Goal: Transaction & Acquisition: Book appointment/travel/reservation

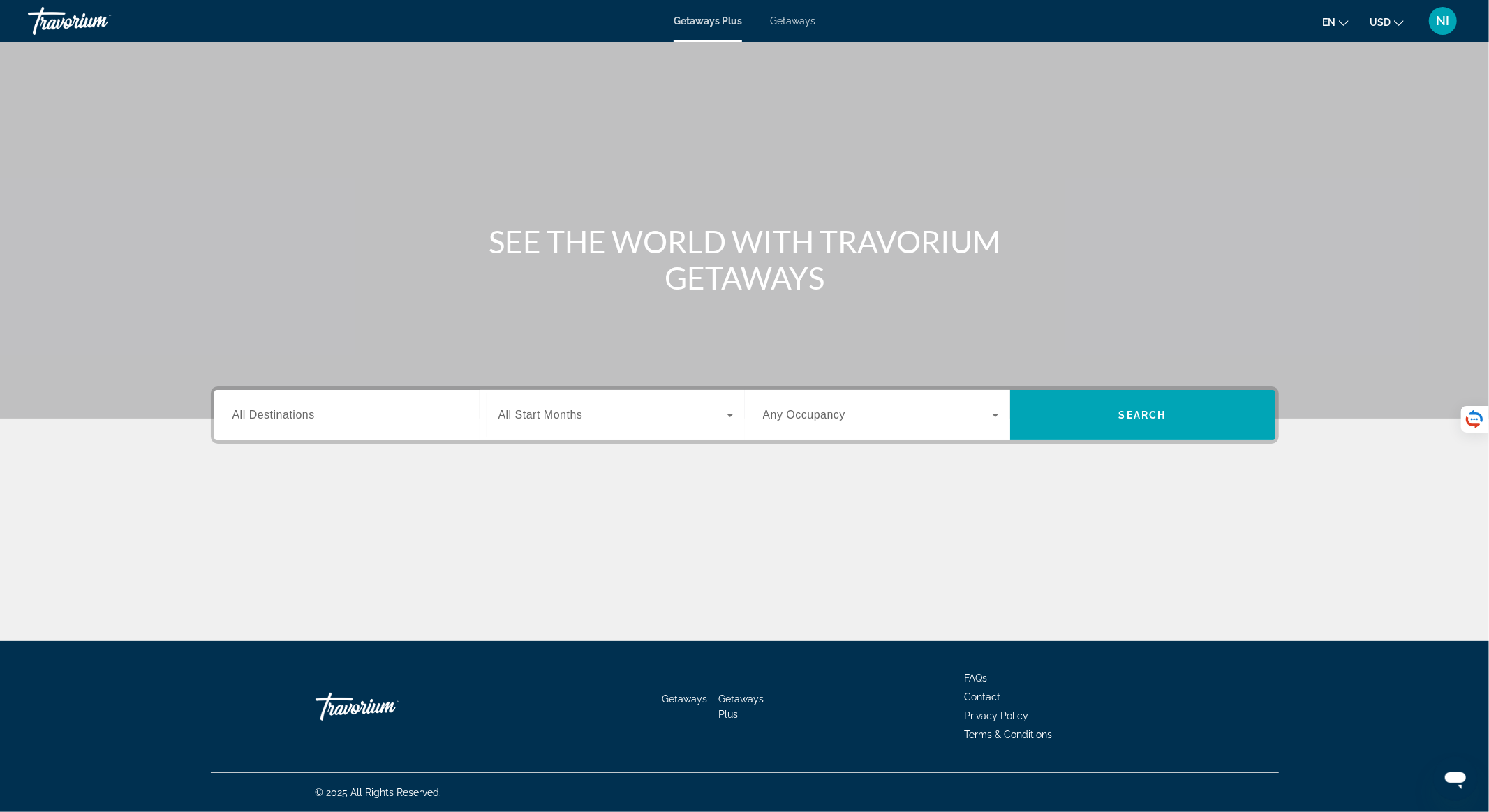
click at [292, 417] on span "All Destinations" at bounding box center [274, 414] width 83 height 12
click at [292, 417] on input "Destination All Destinations" at bounding box center [350, 416] width 236 height 17
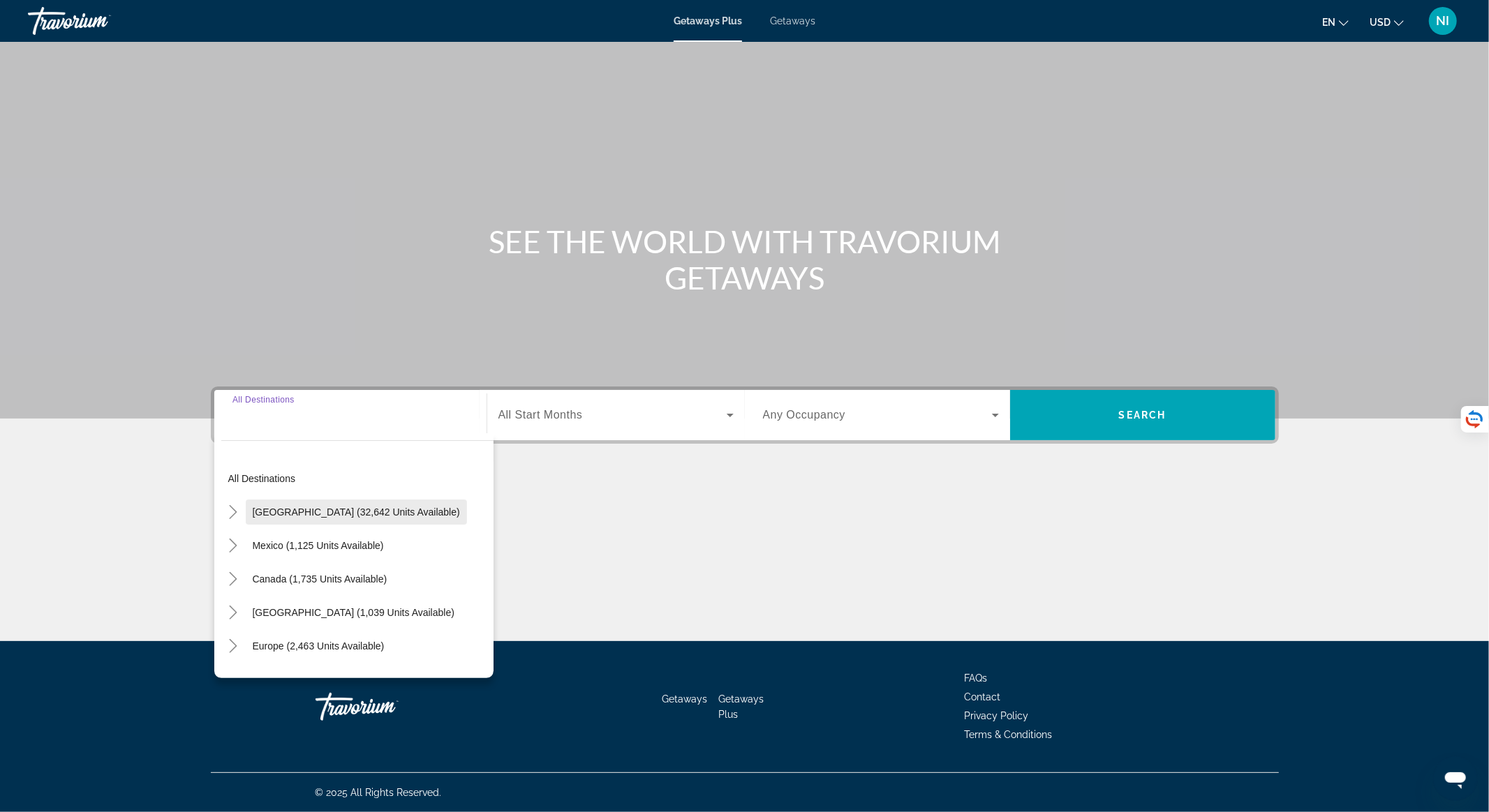
click at [302, 513] on span "[GEOGRAPHIC_DATA] (32,642 units available)" at bounding box center [356, 512] width 207 height 11
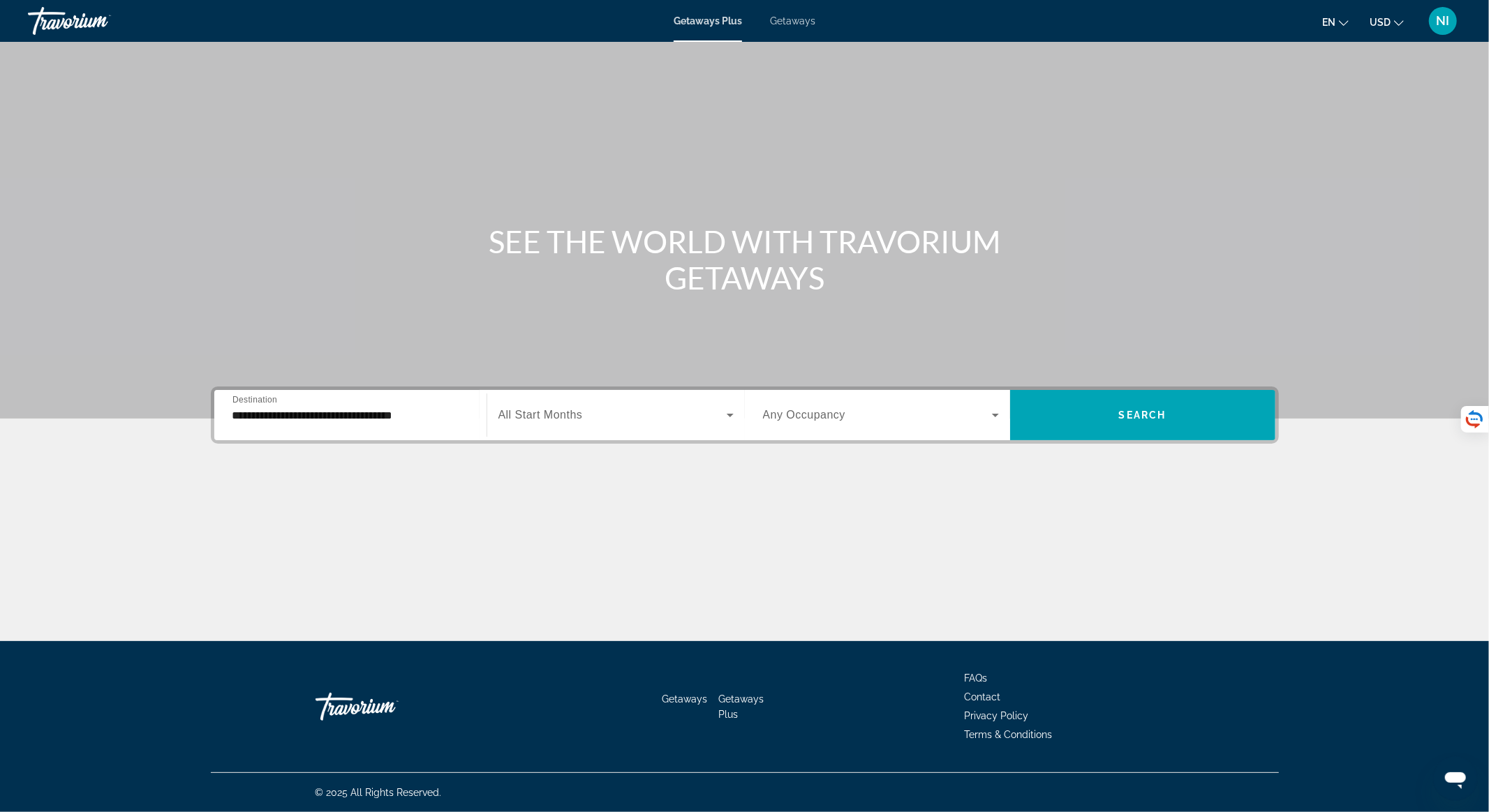
click at [362, 424] on div "**********" at bounding box center [350, 415] width 236 height 40
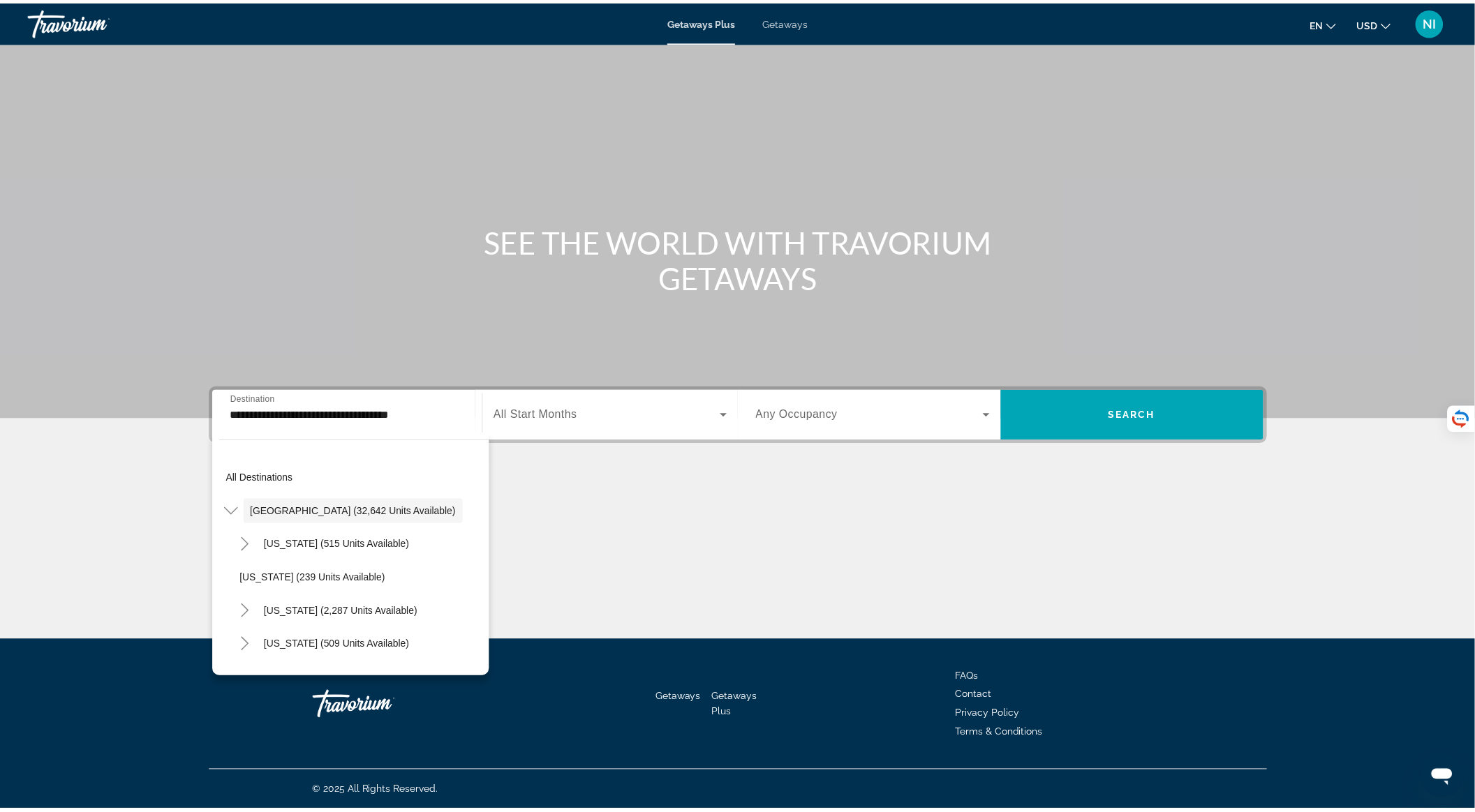
scroll to position [214, 0]
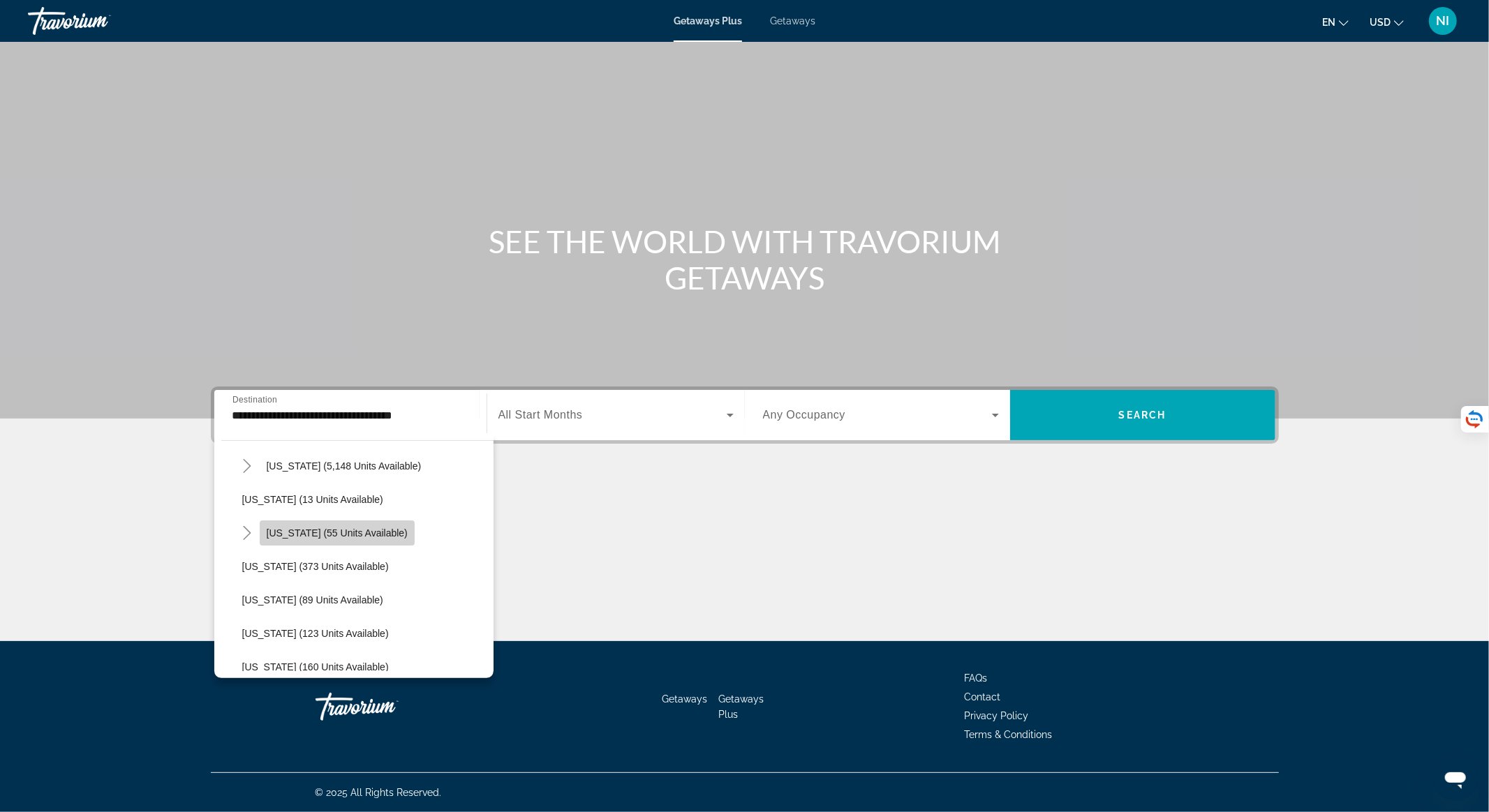
click at [384, 529] on span "Search widget" at bounding box center [337, 532] width 155 height 33
type input "**********"
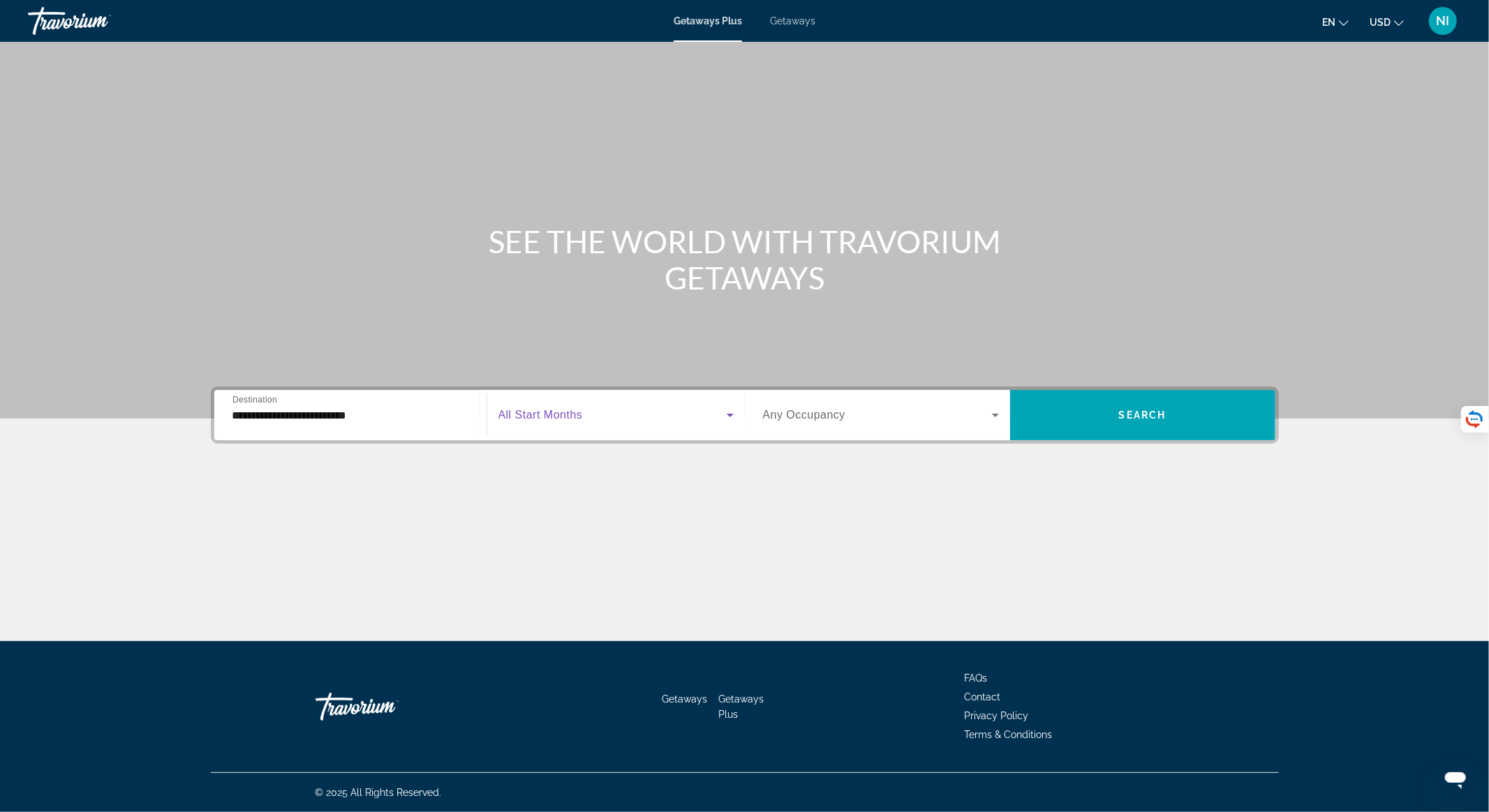
click at [616, 412] on span "Search widget" at bounding box center [612, 415] width 228 height 17
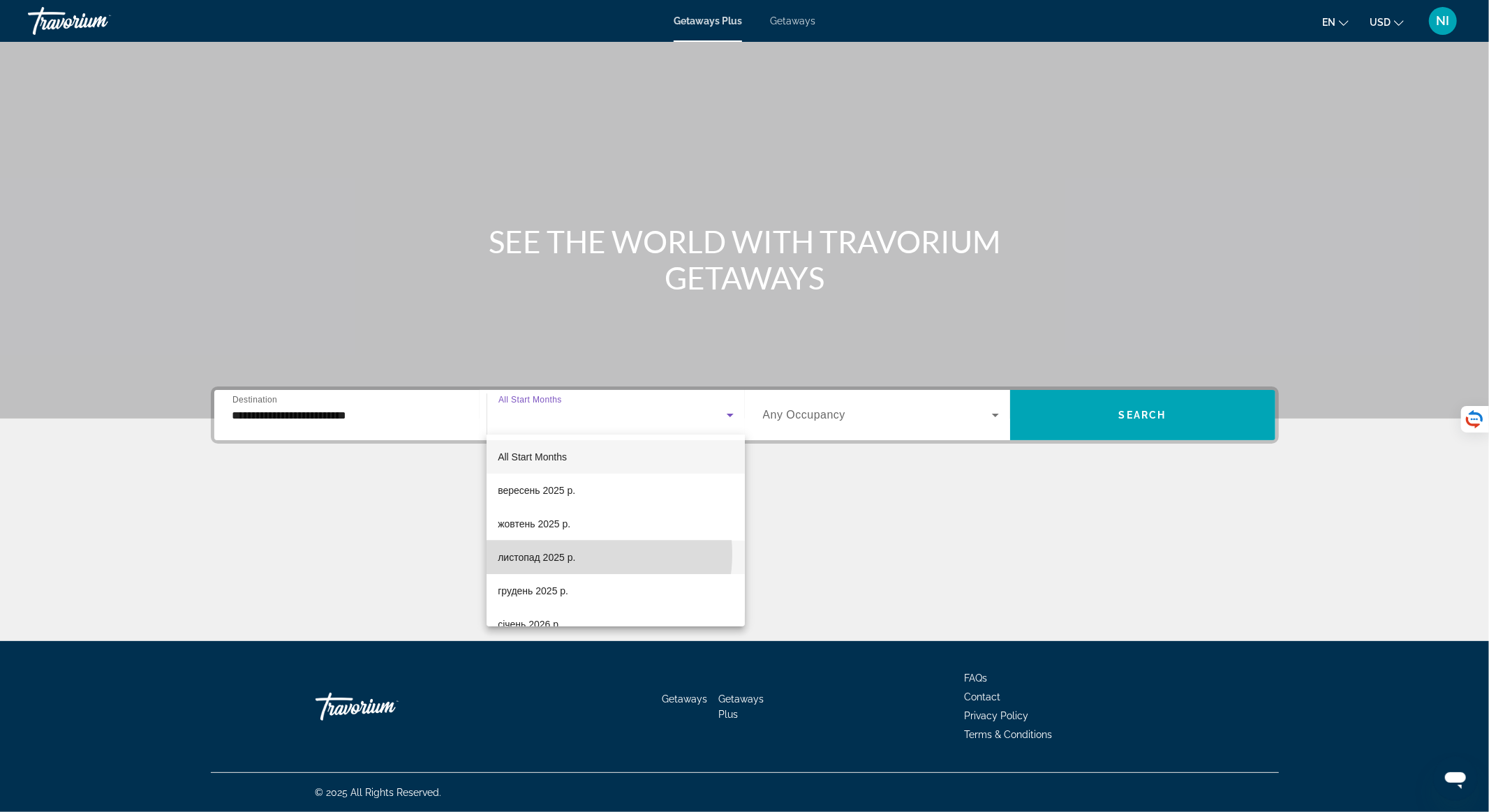
click at [578, 554] on mat-option "листопад 2025 р." at bounding box center [615, 557] width 258 height 33
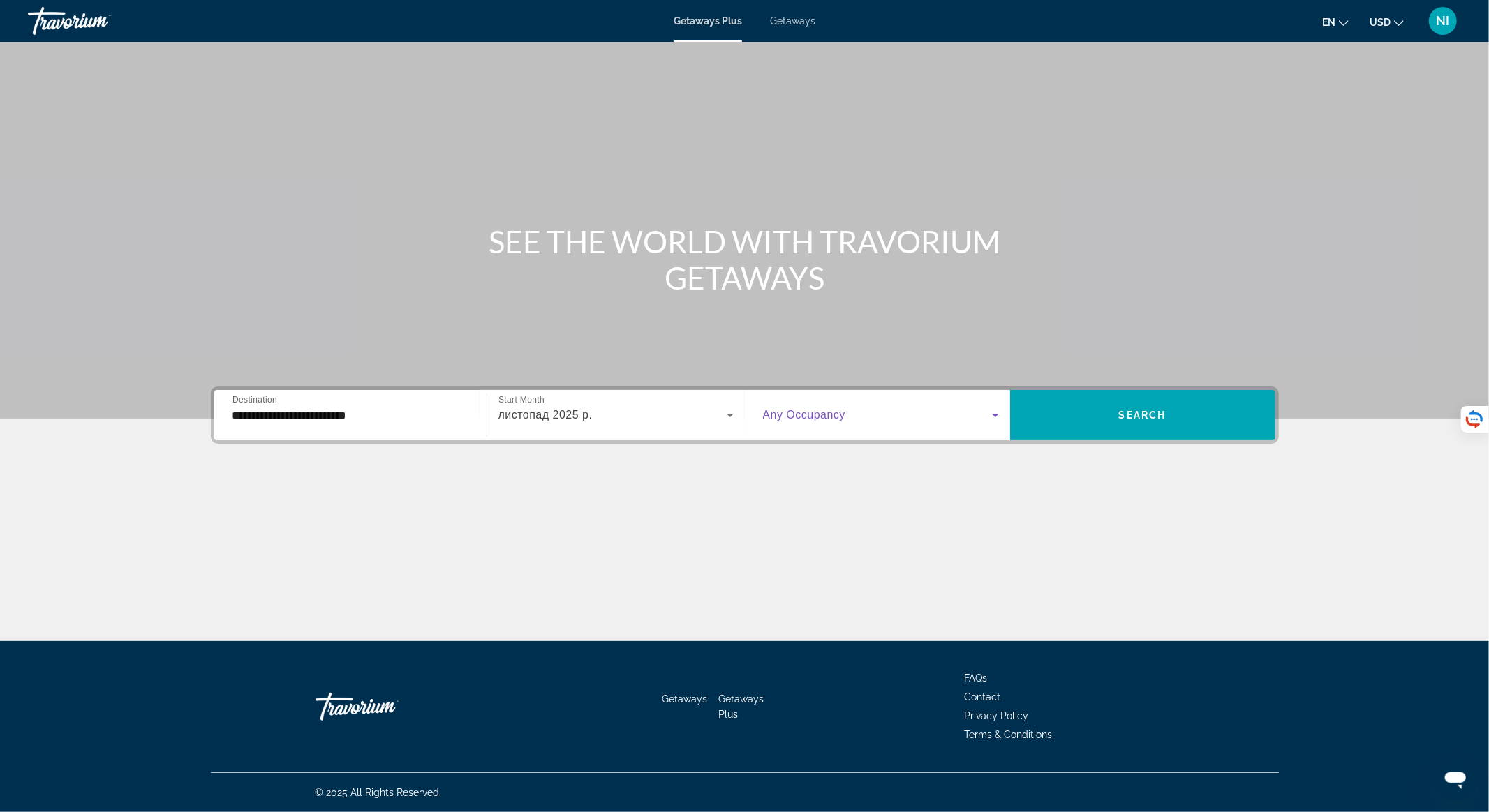
click at [867, 421] on span "Search widget" at bounding box center [877, 415] width 229 height 17
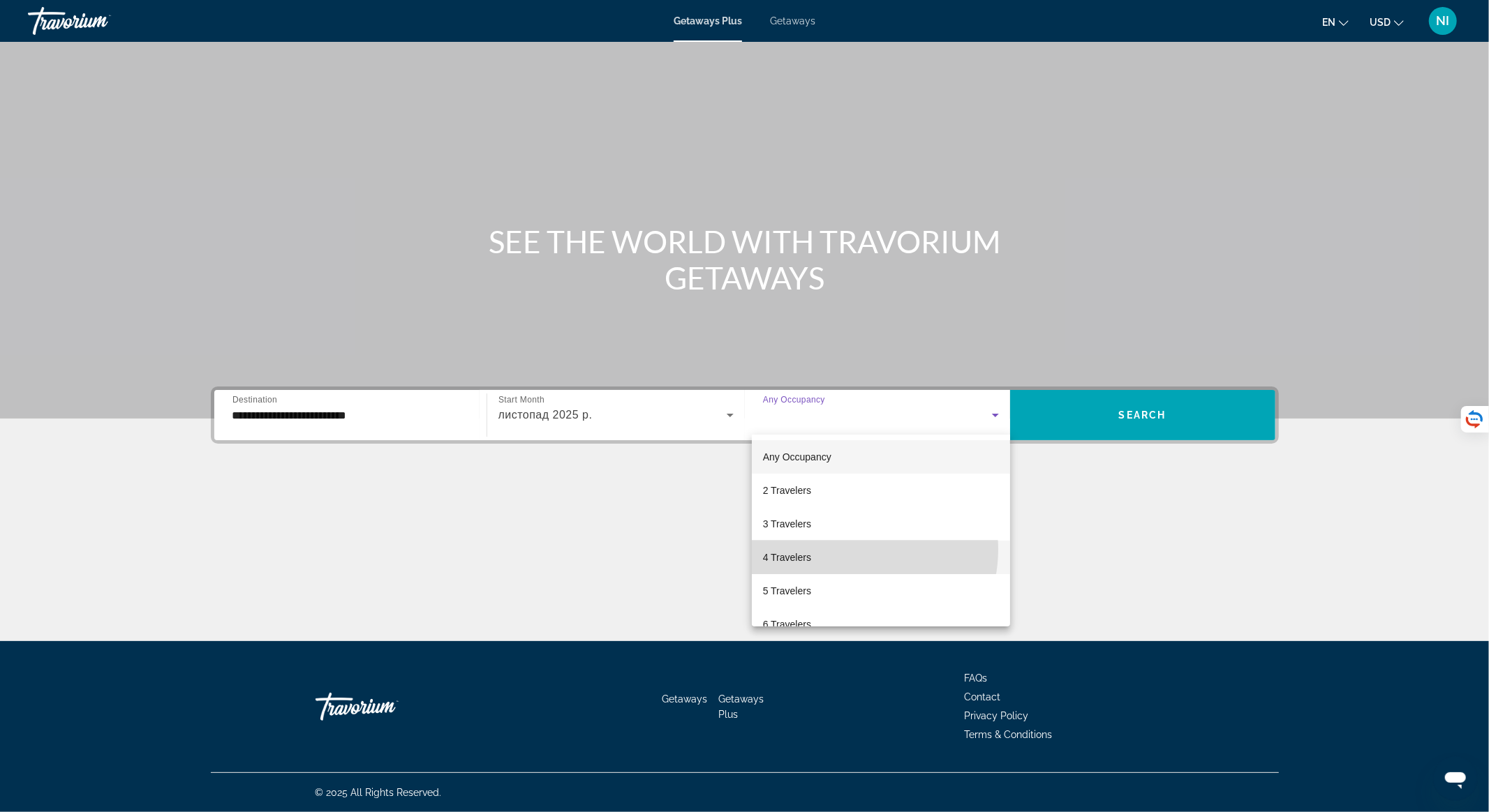
click at [849, 549] on mat-option "4 Travelers" at bounding box center [881, 557] width 258 height 33
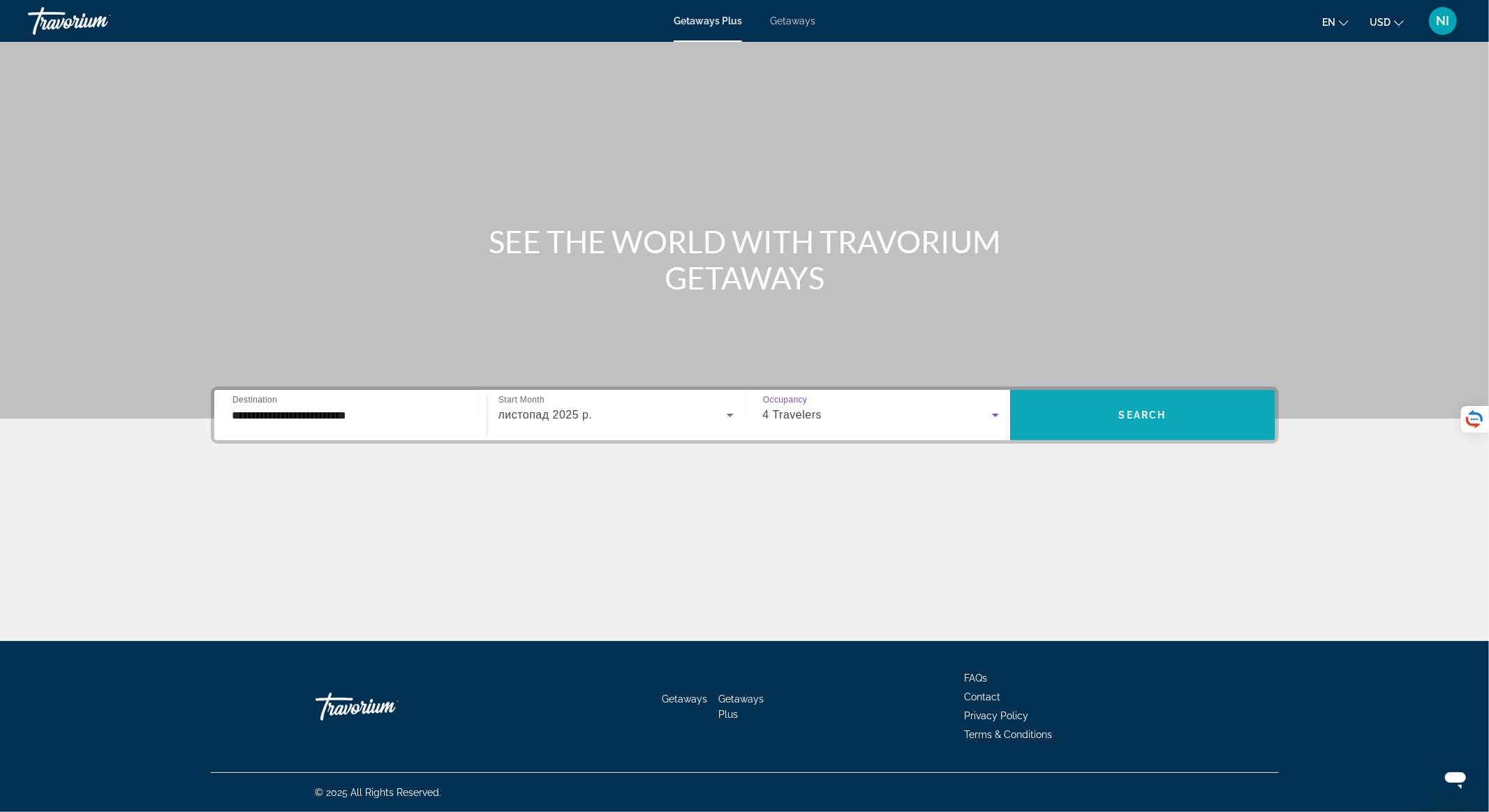
click at [1116, 414] on span "Search" at bounding box center [1143, 414] width 47 height 11
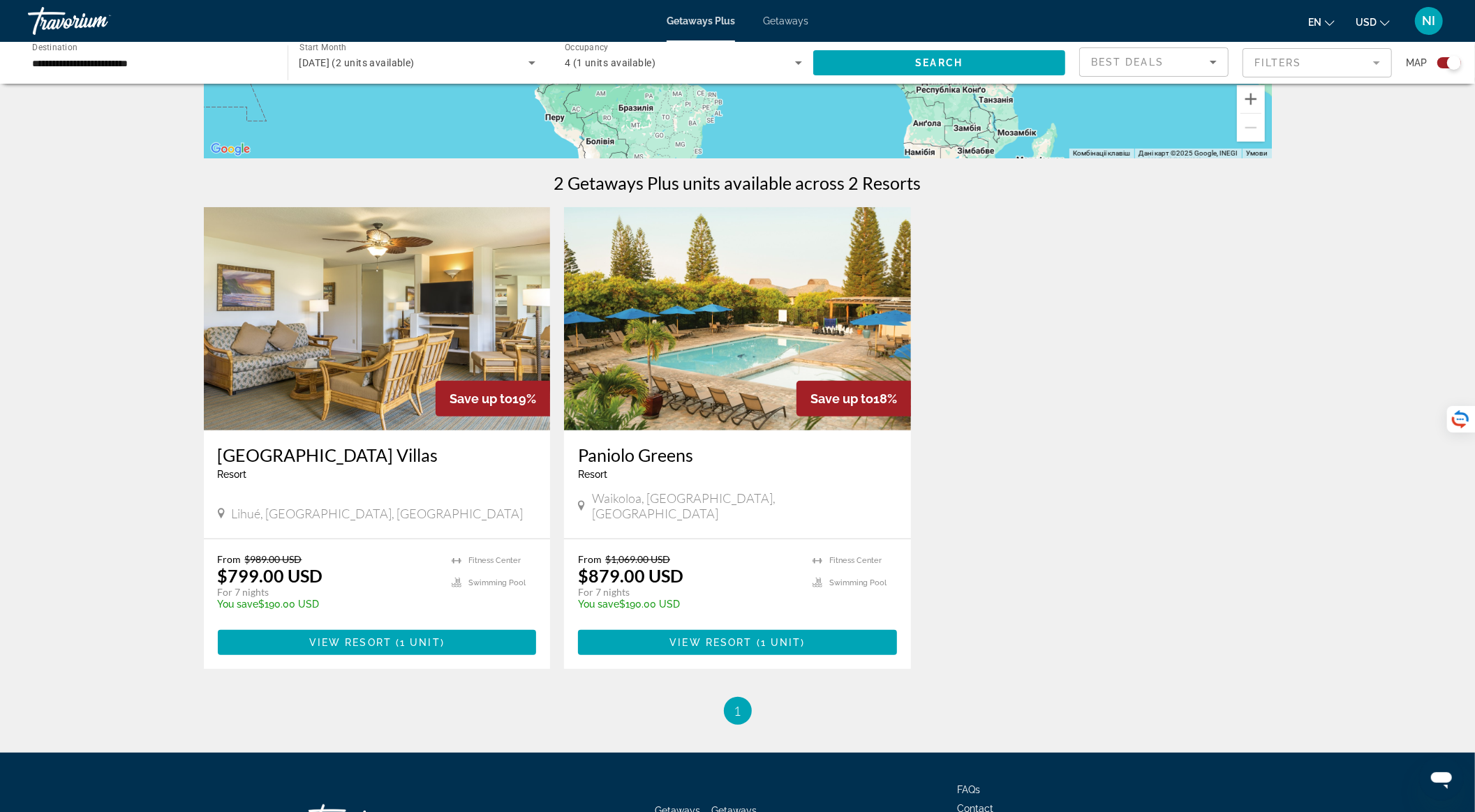
scroll to position [454, 0]
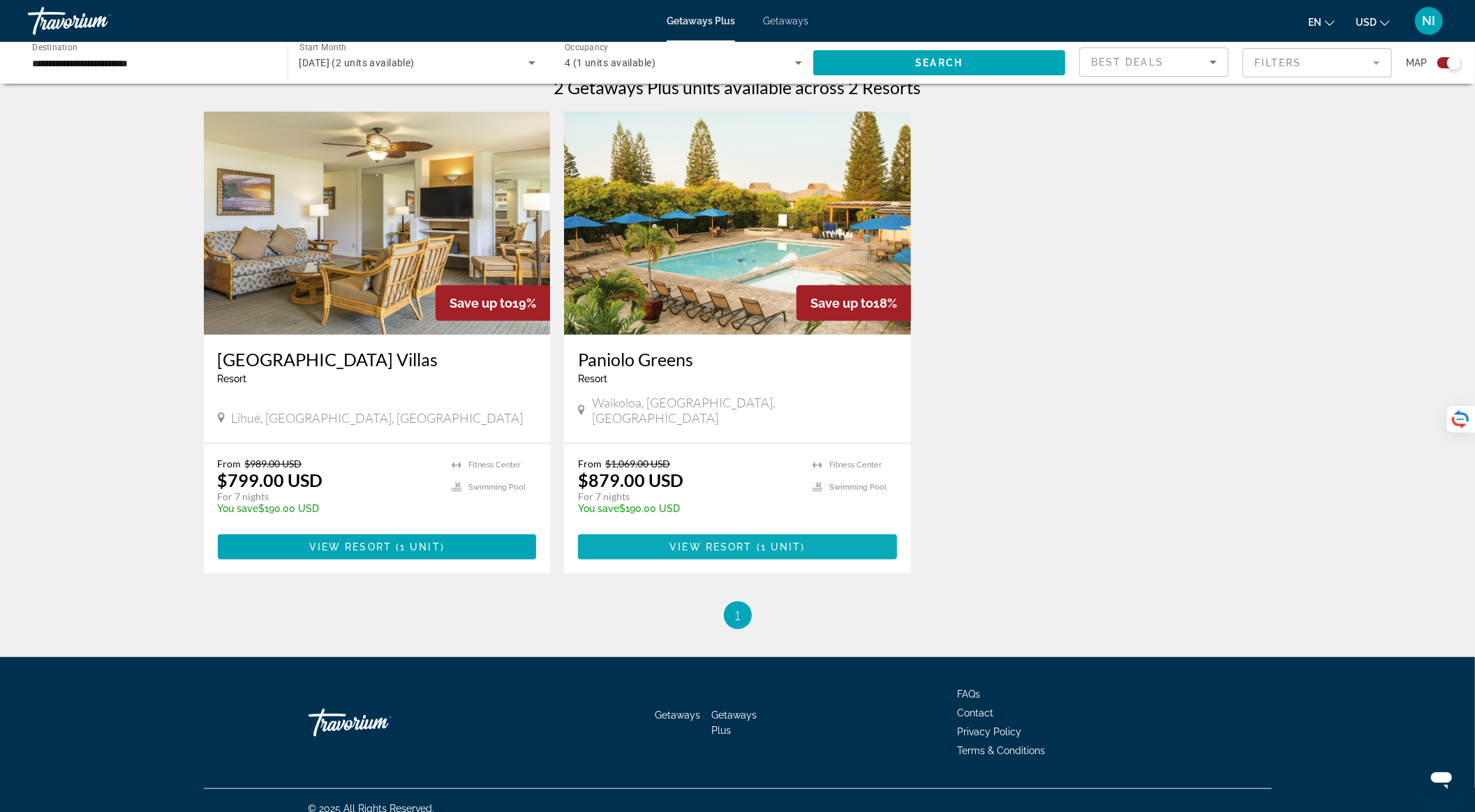
click at [708, 541] on span "View Resort" at bounding box center [711, 546] width 83 height 11
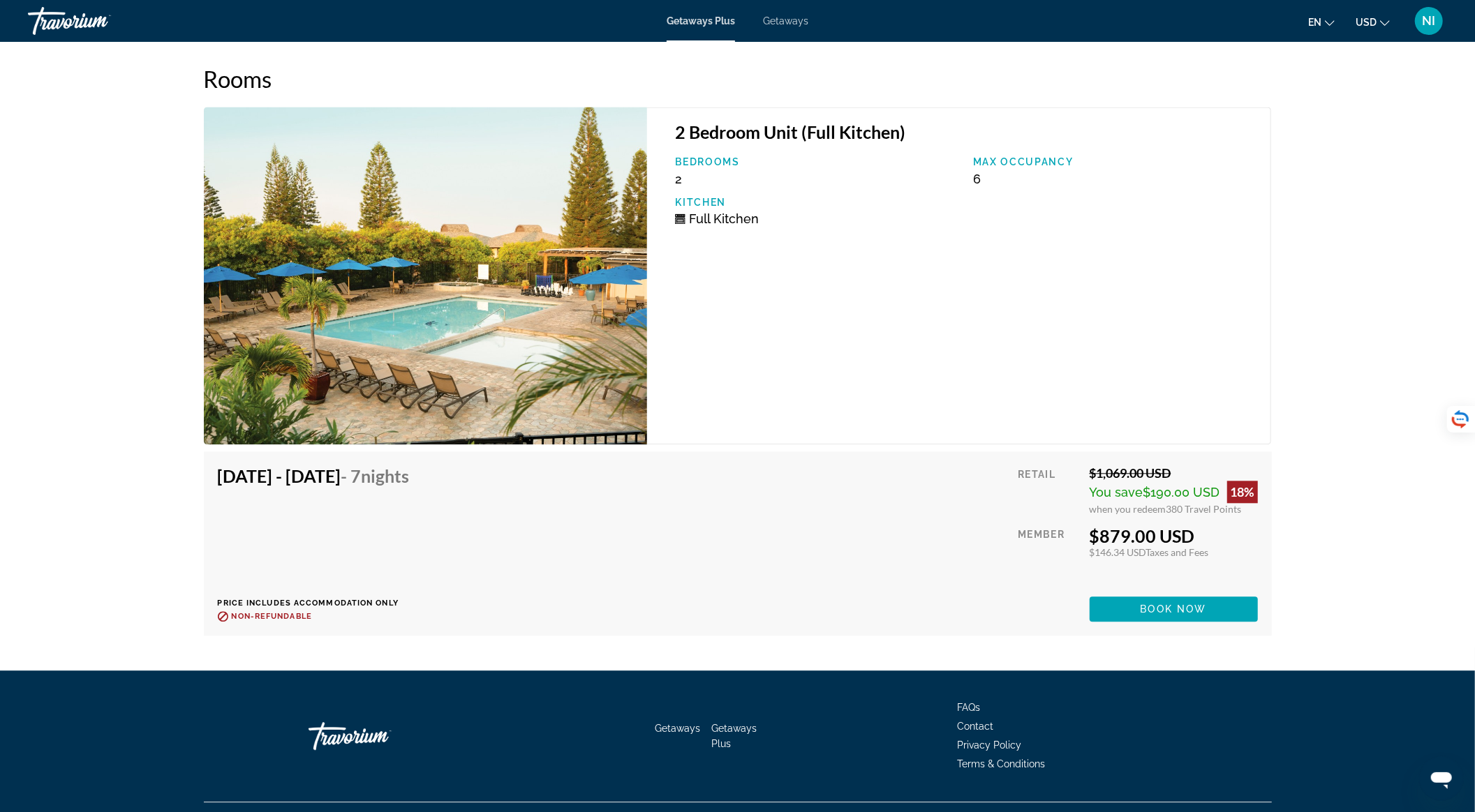
scroll to position [2546, 0]
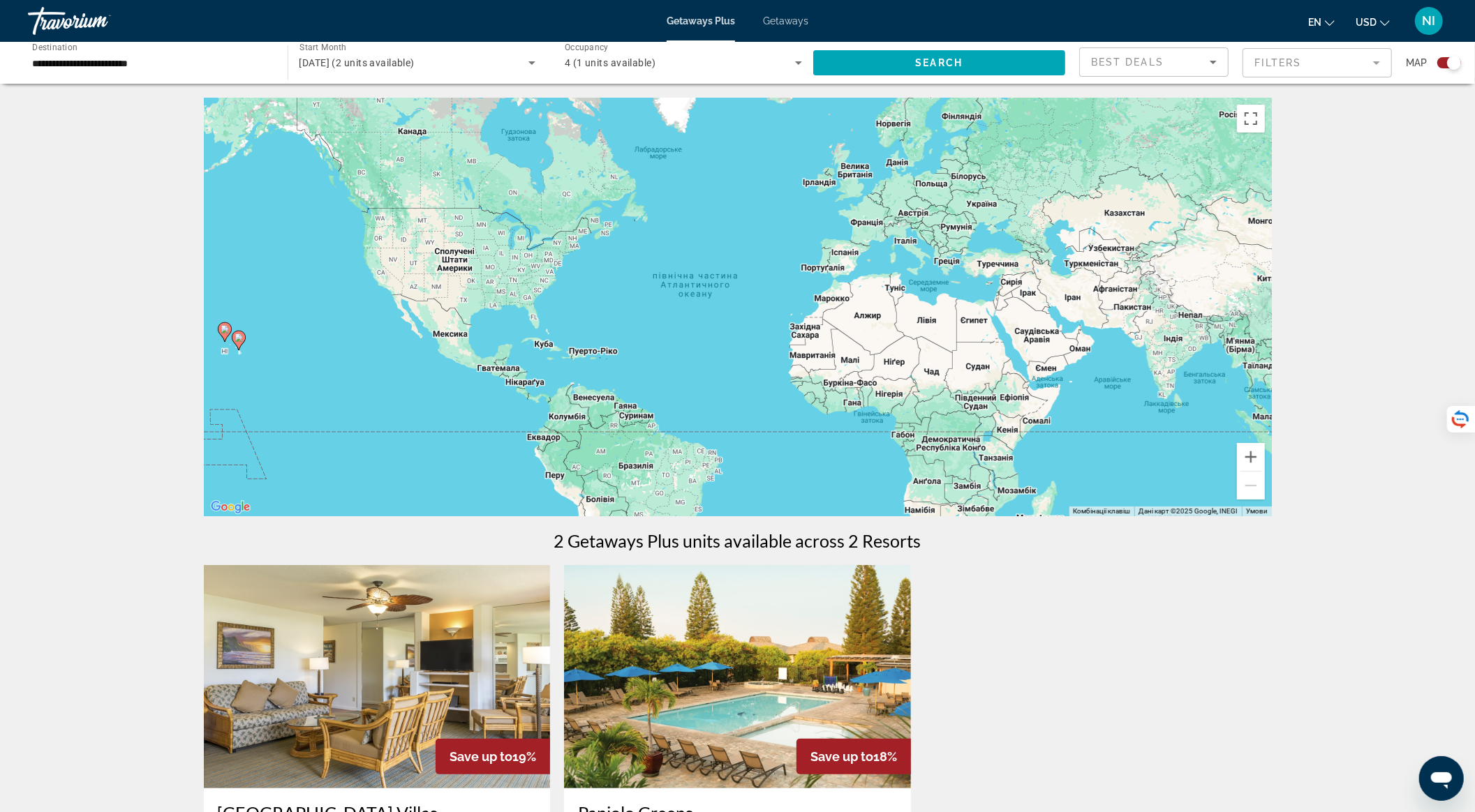
click at [345, 608] on img "Main content" at bounding box center [377, 676] width 347 height 223
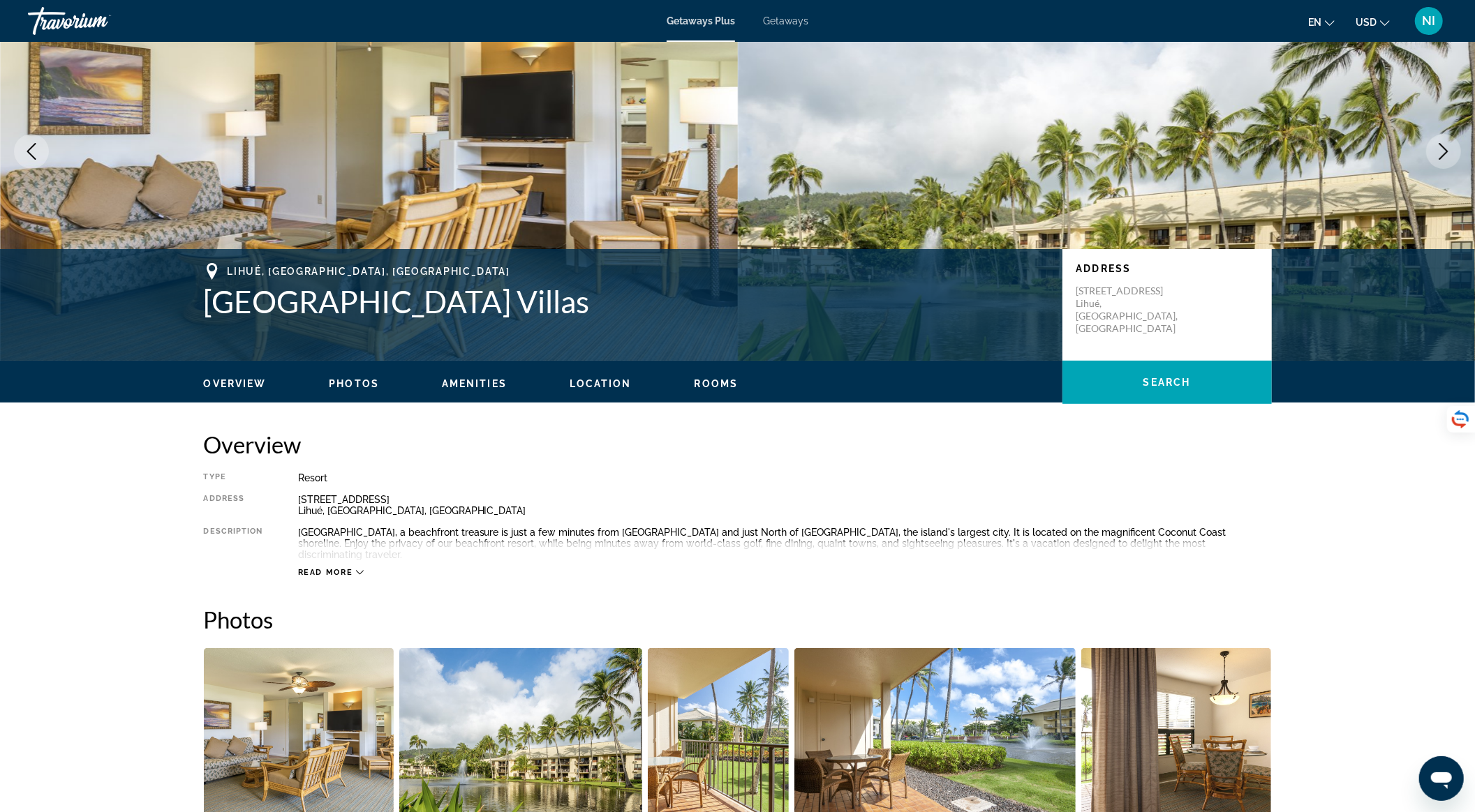
scroll to position [86, 0]
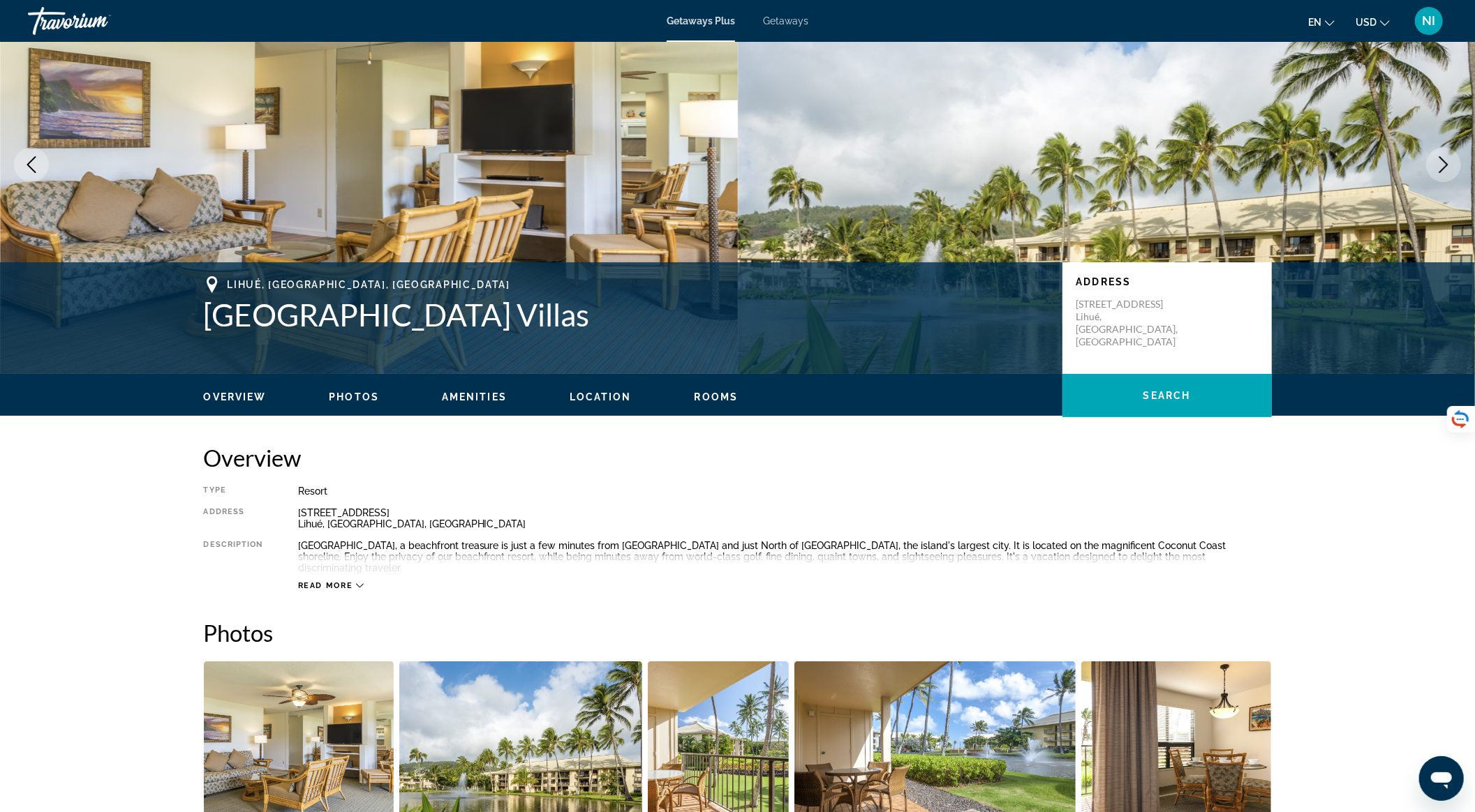
click at [785, 20] on span "Getaways" at bounding box center [786, 21] width 46 height 11
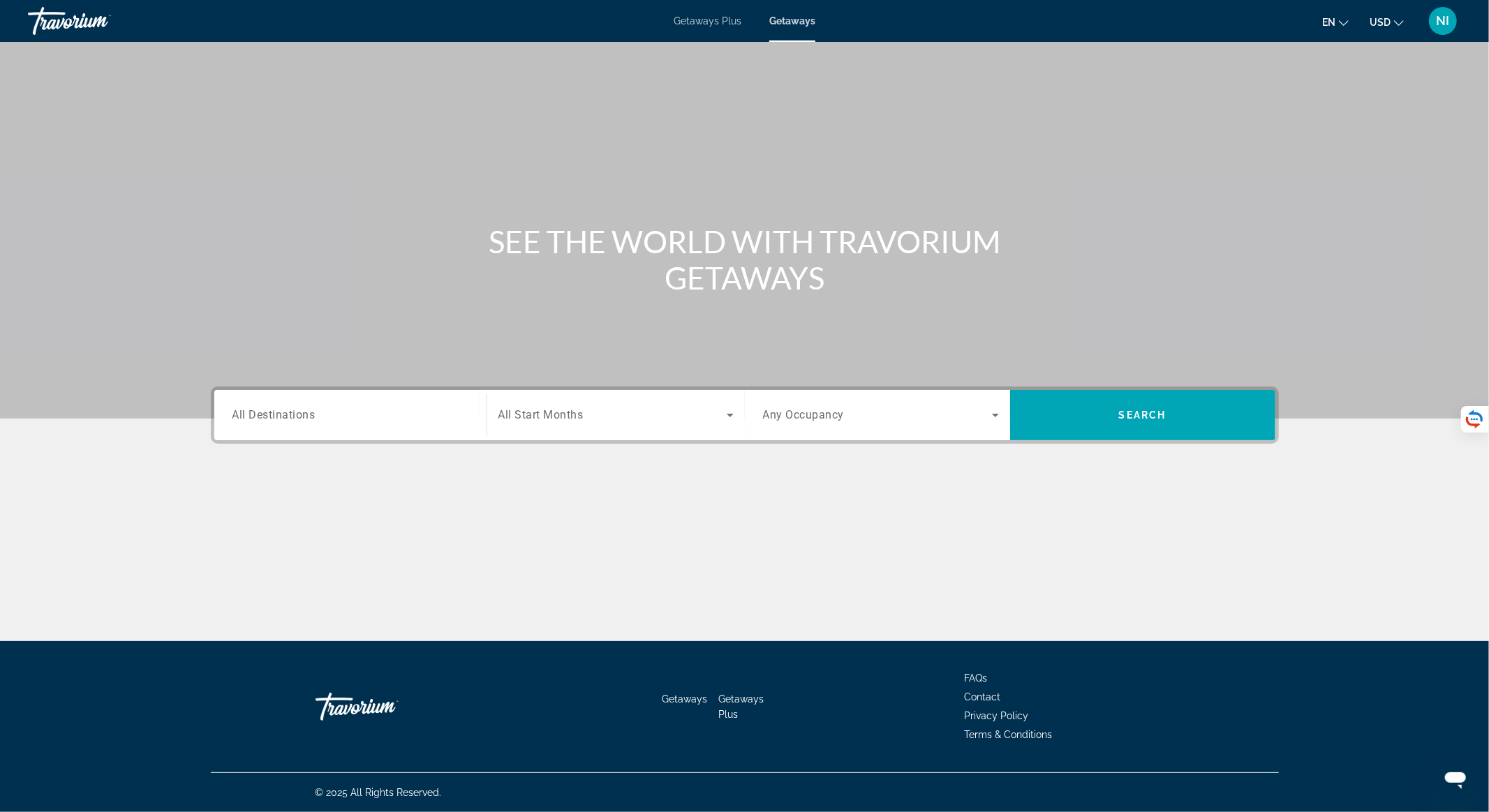
click at [318, 421] on input "Destination All Destinations" at bounding box center [350, 416] width 236 height 17
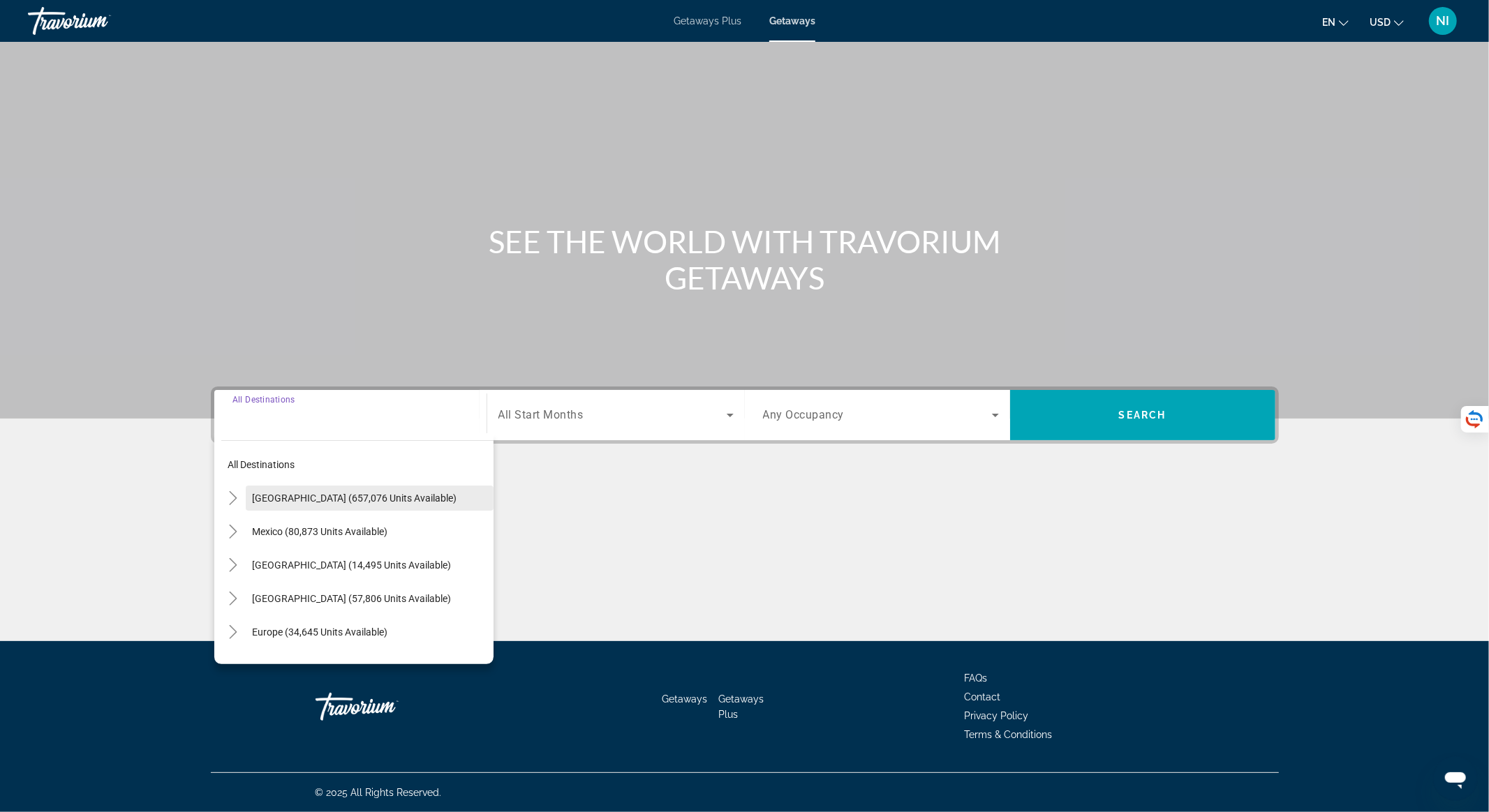
click at [318, 486] on span "Search widget" at bounding box center [370, 498] width 248 height 33
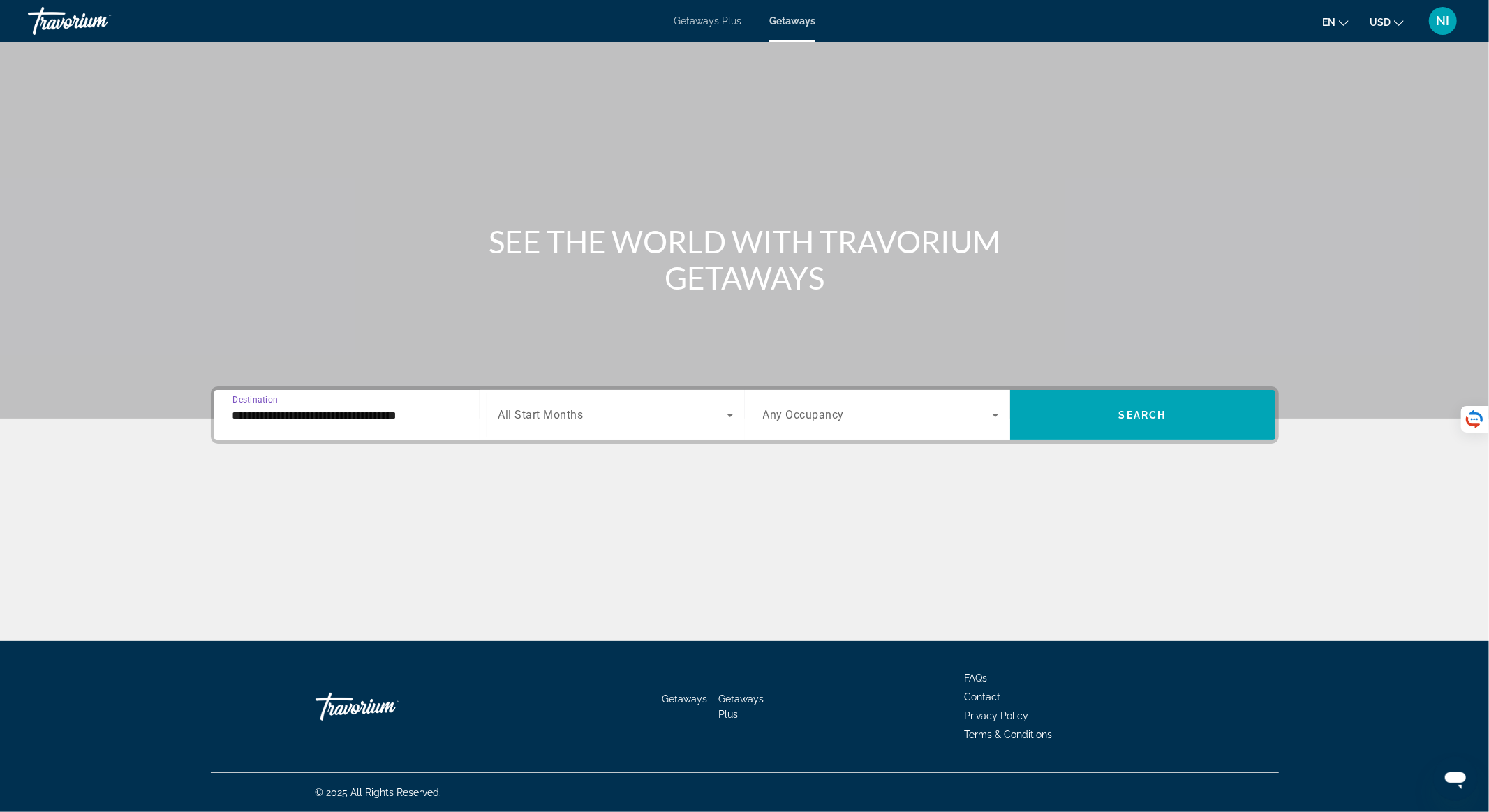
click at [334, 420] on input "**********" at bounding box center [350, 416] width 236 height 17
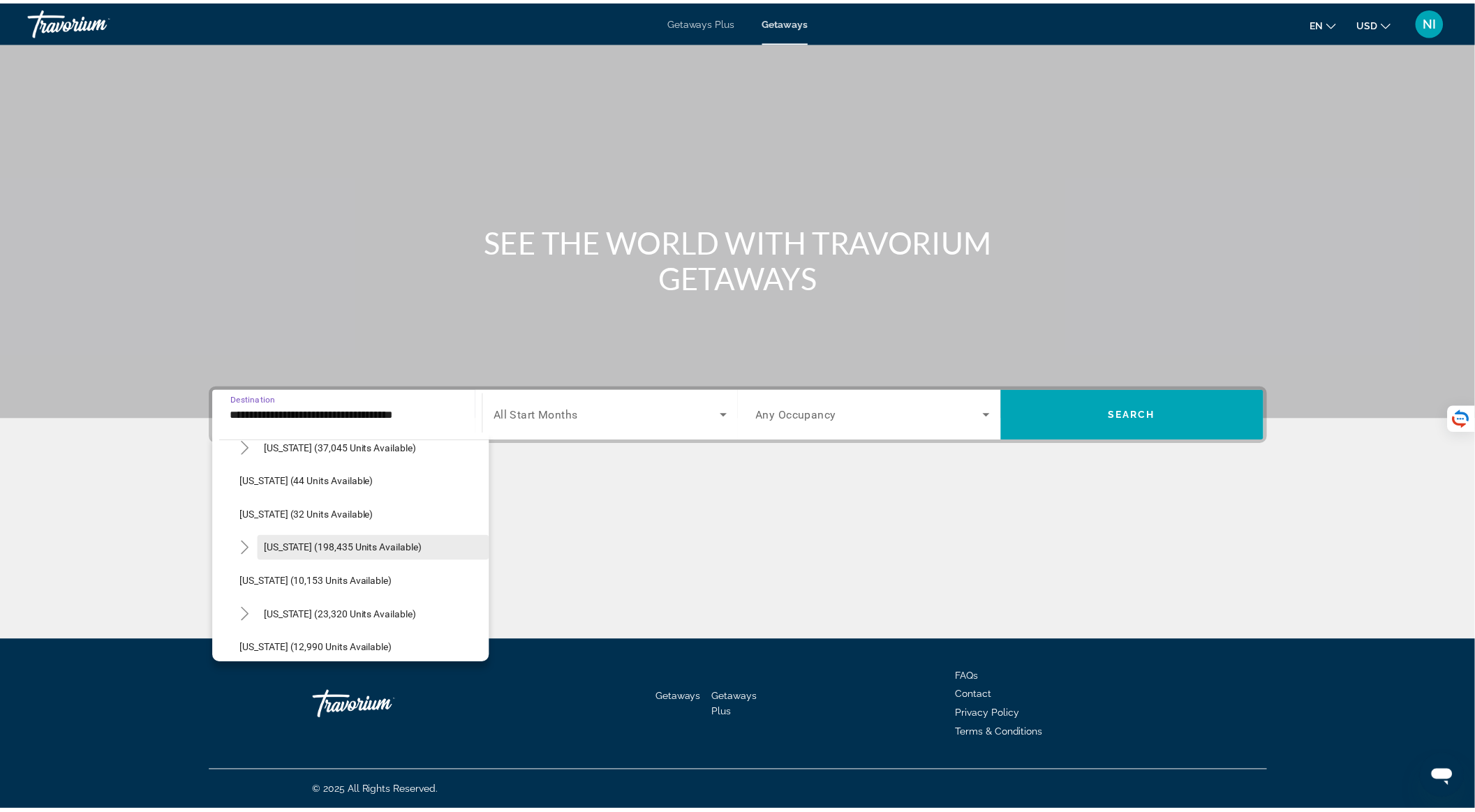
scroll to position [186, 0]
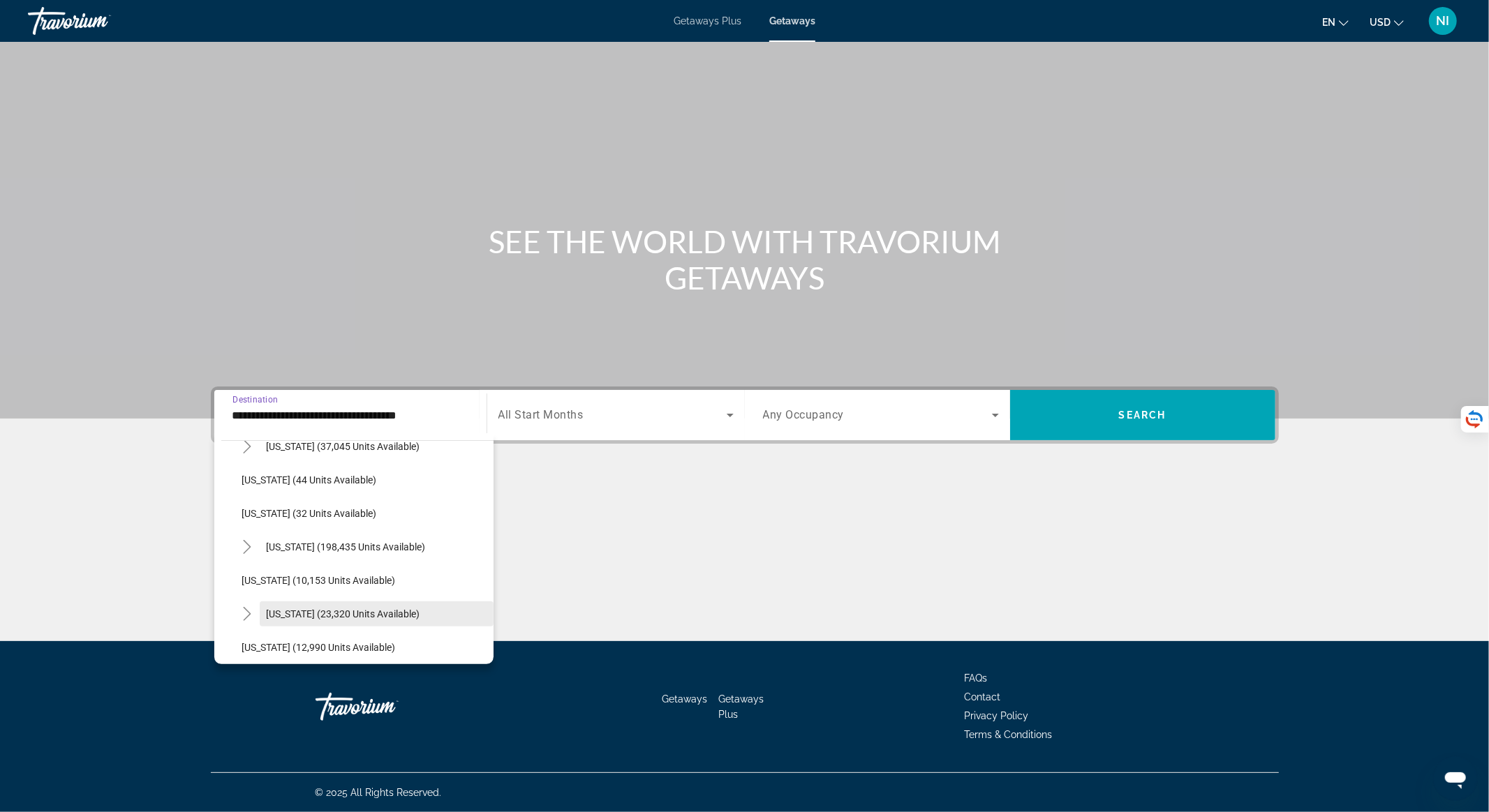
click at [289, 599] on span "Search widget" at bounding box center [376, 614] width 234 height 33
type input "**********"
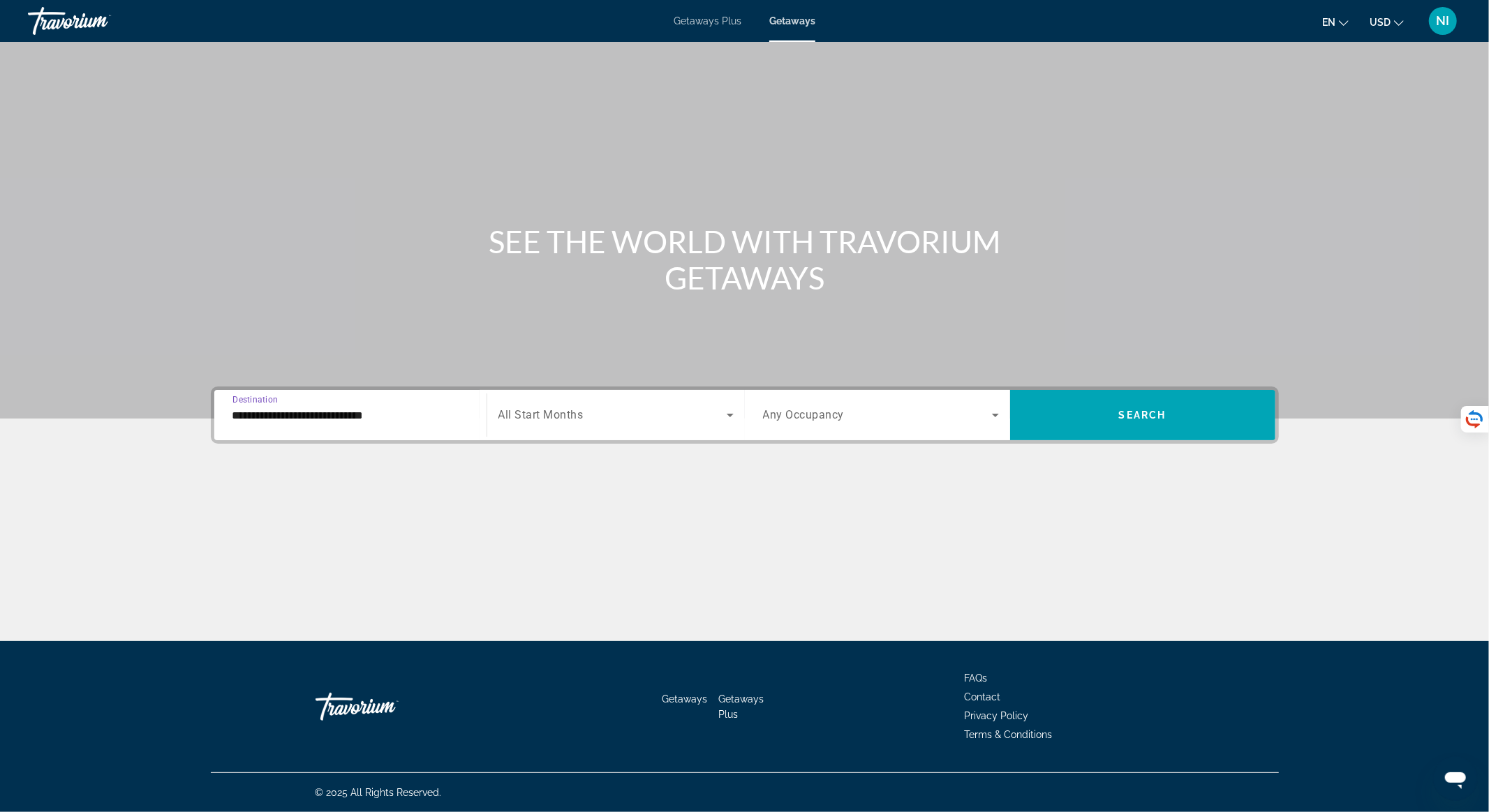
click at [568, 424] on div "Search widget" at bounding box center [616, 414] width 235 height 39
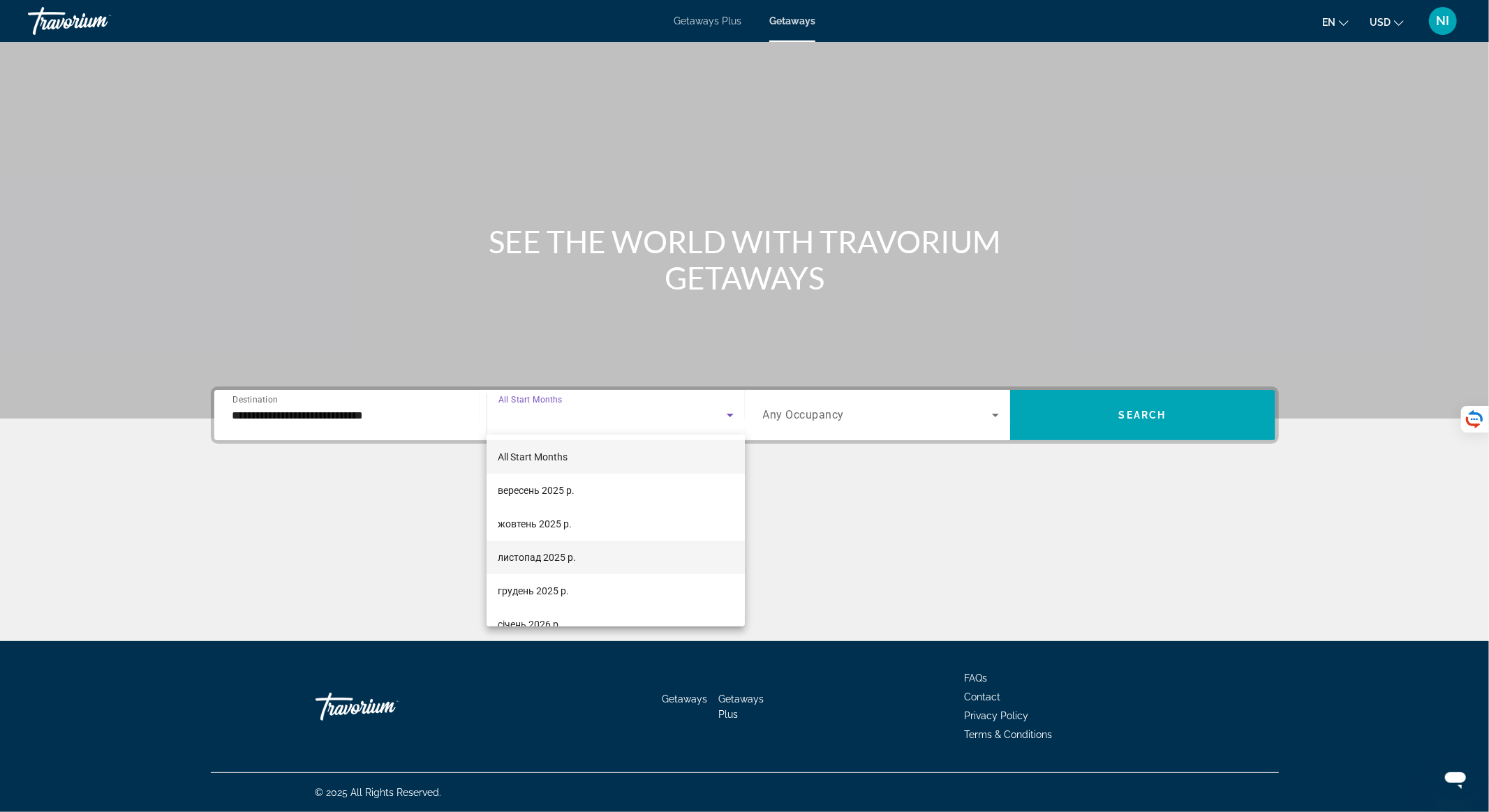
click at [577, 560] on mat-option "листопад 2025 р." at bounding box center [615, 557] width 258 height 33
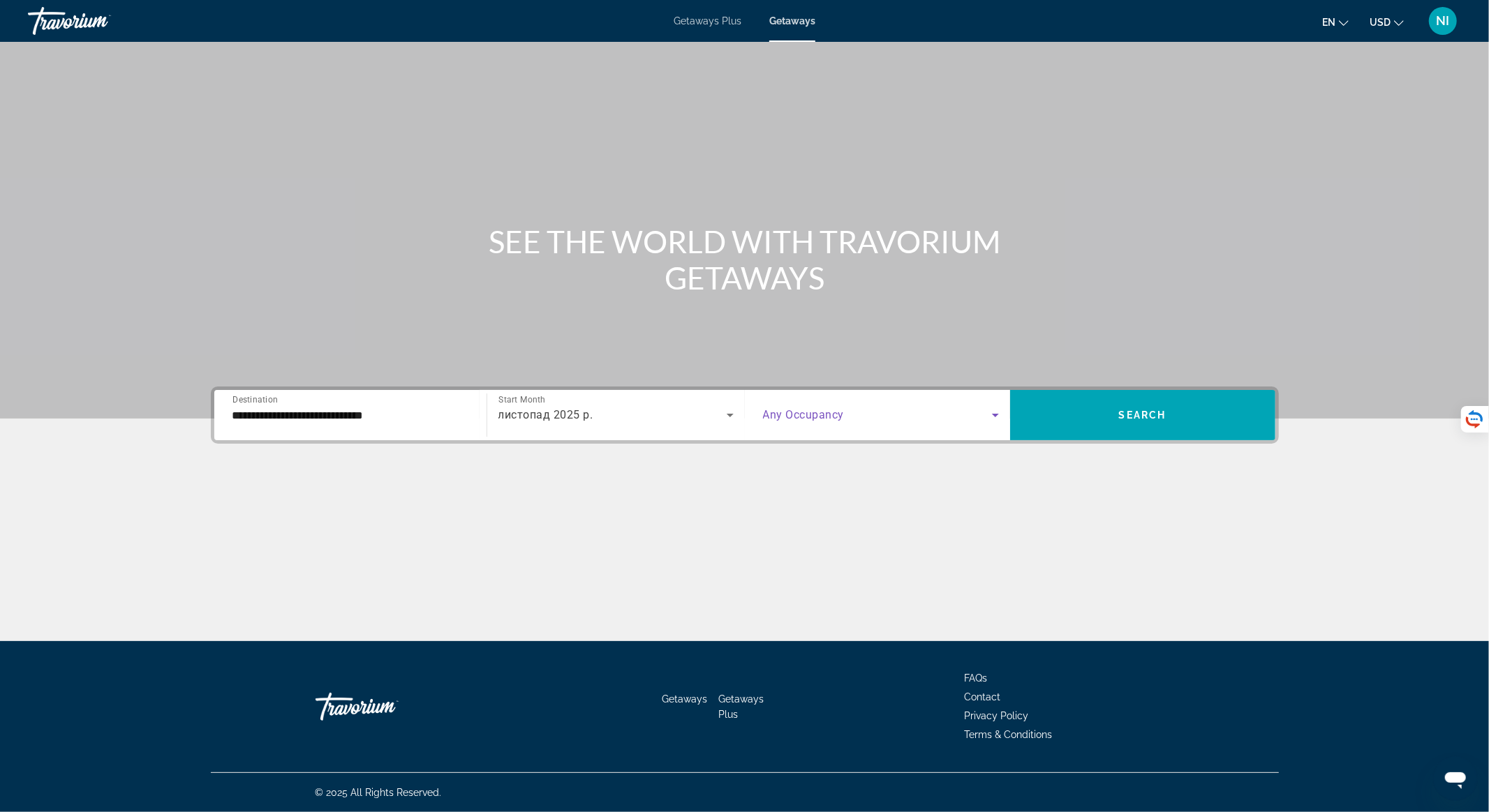
click at [951, 409] on span "Search widget" at bounding box center [877, 415] width 229 height 17
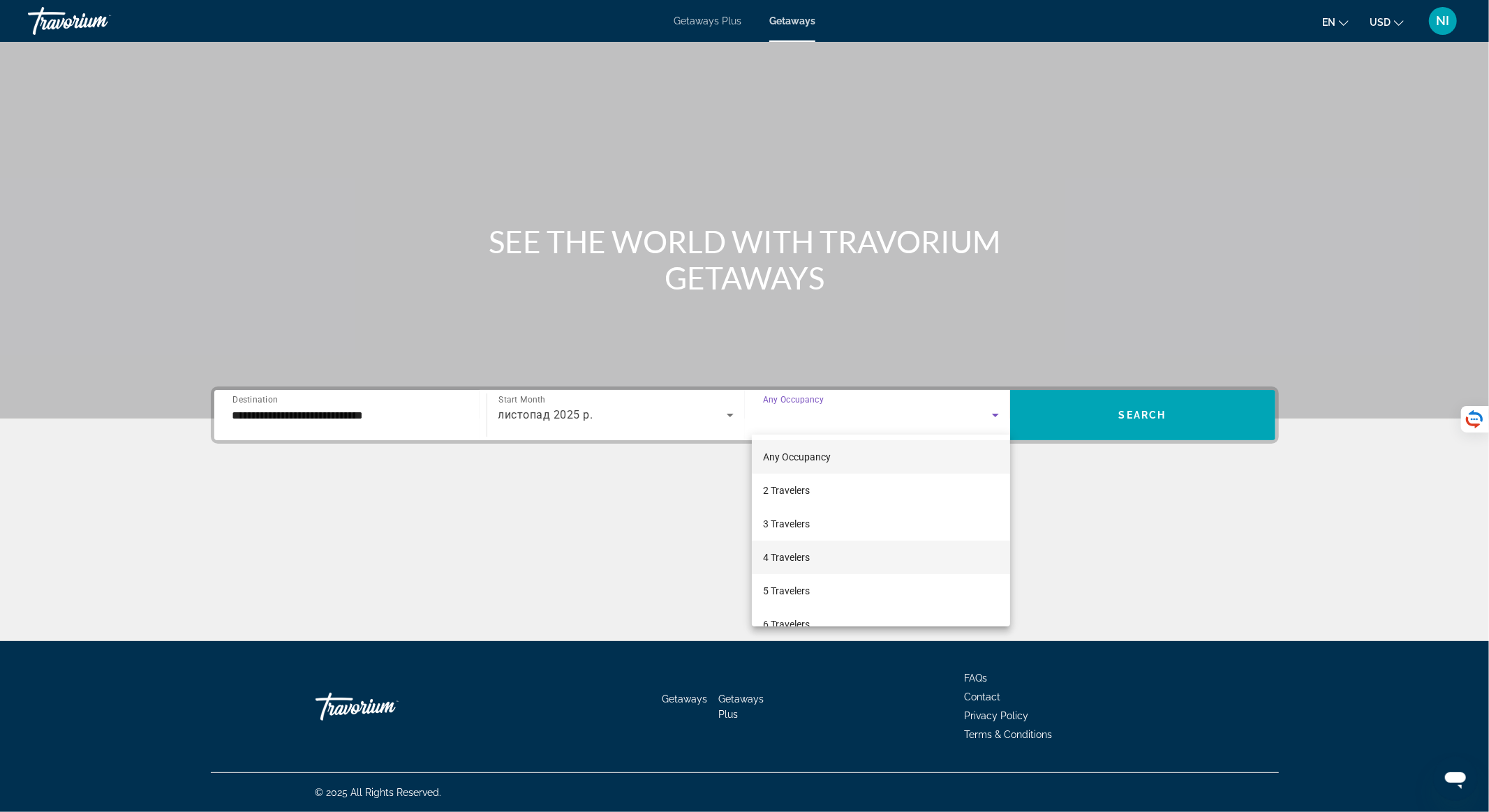
click at [883, 552] on mat-option "4 Travelers" at bounding box center [881, 557] width 258 height 33
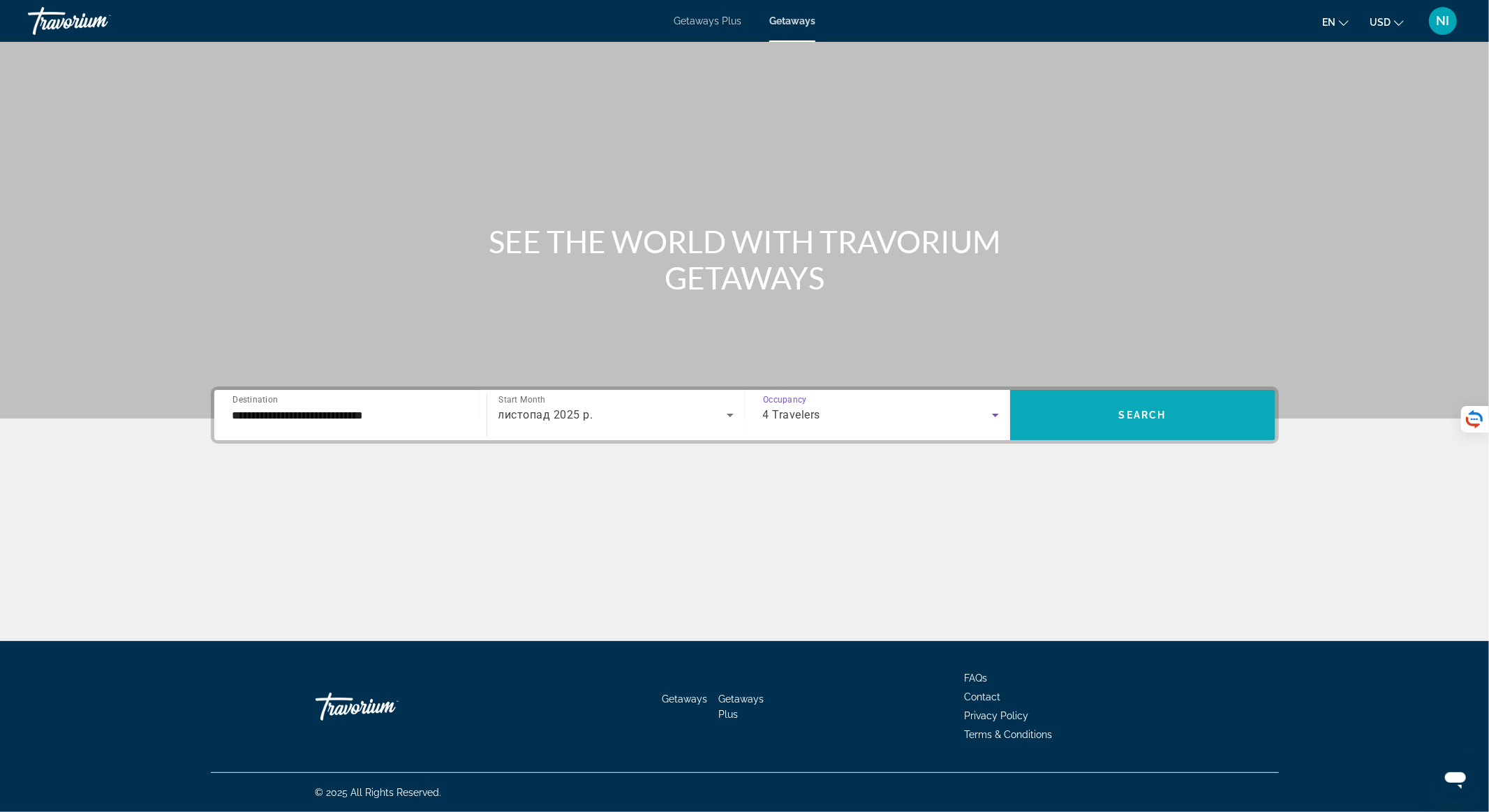
click at [1073, 409] on span "Search widget" at bounding box center [1143, 414] width 266 height 33
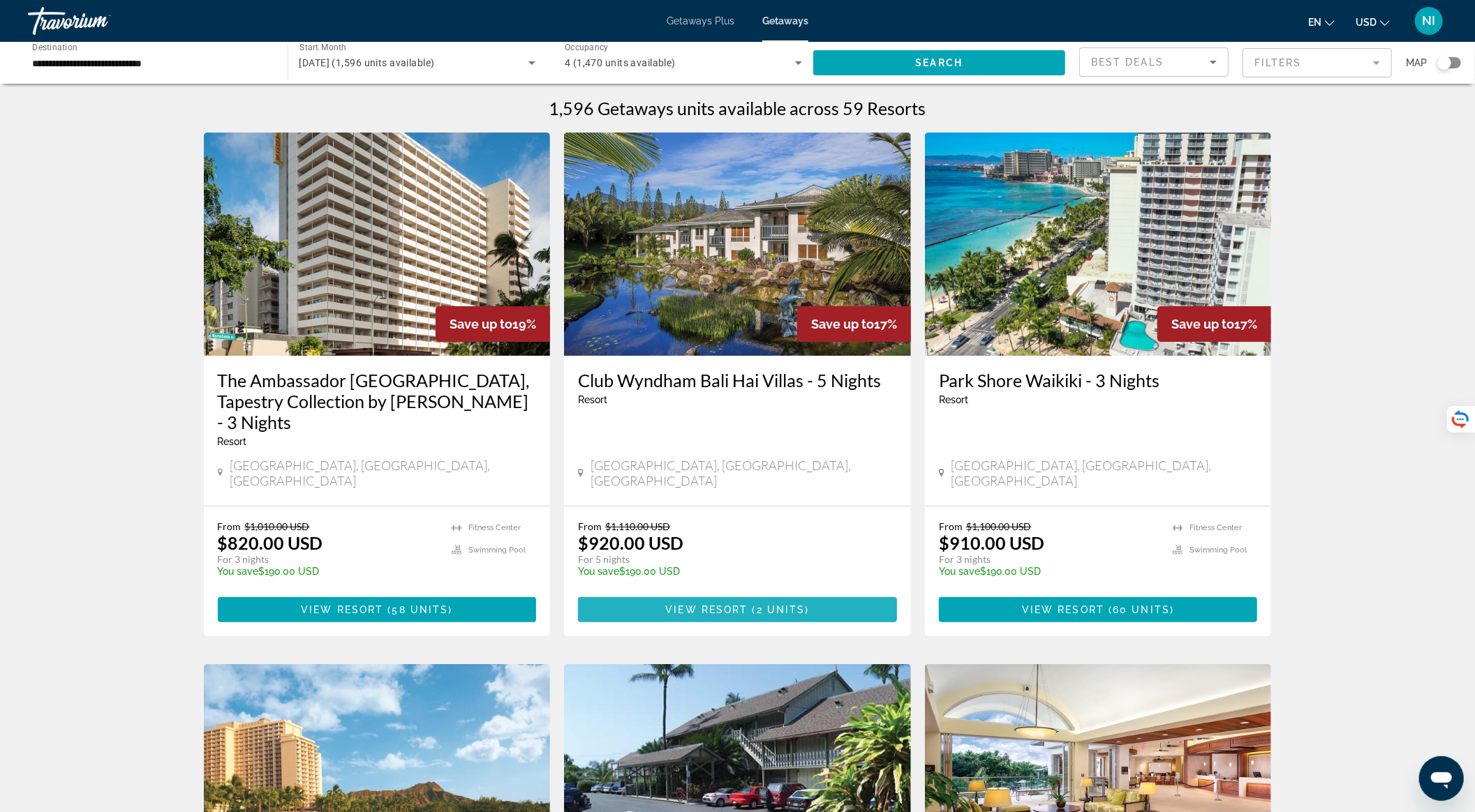
click at [725, 604] on span "View Resort" at bounding box center [707, 609] width 83 height 11
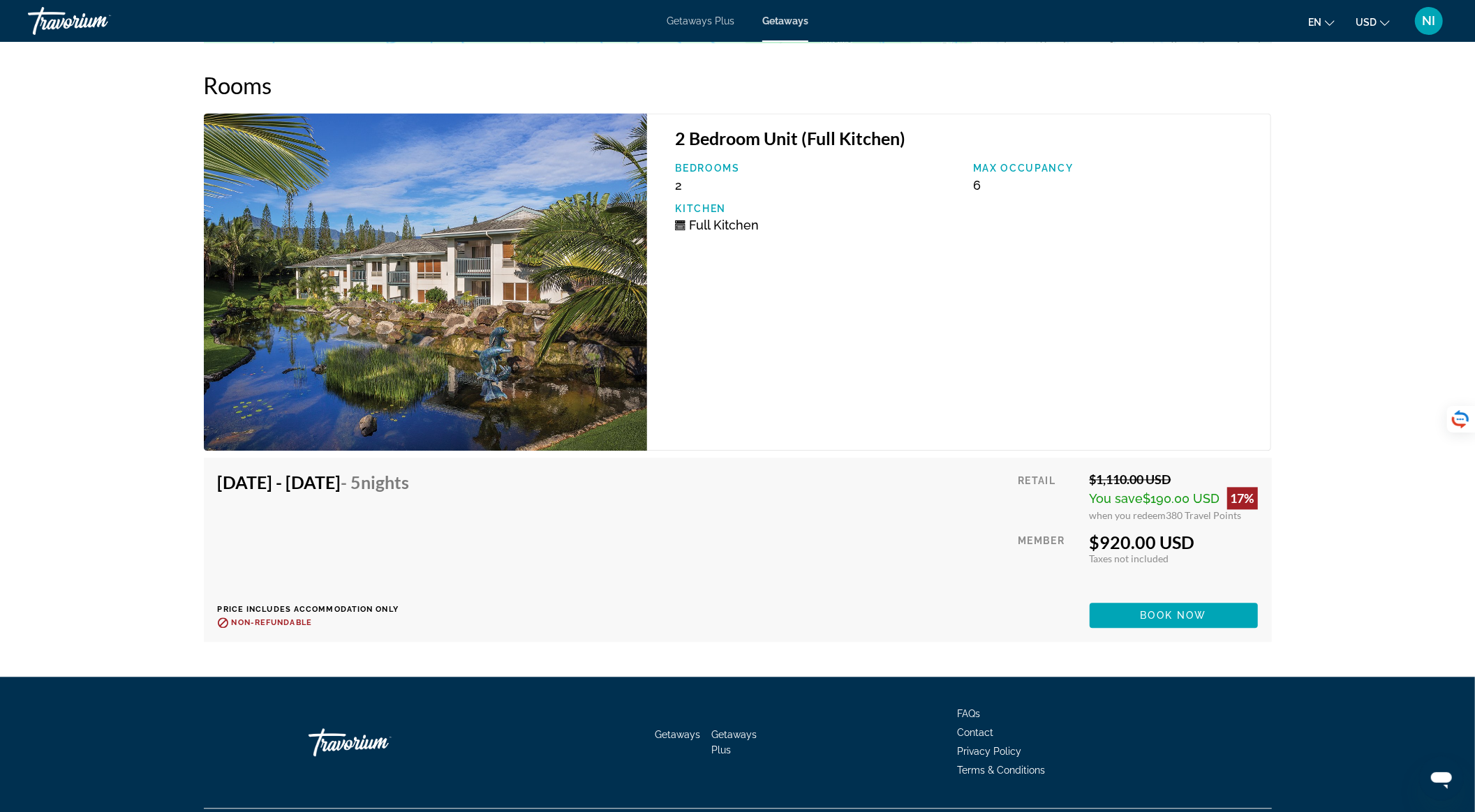
scroll to position [2347, 0]
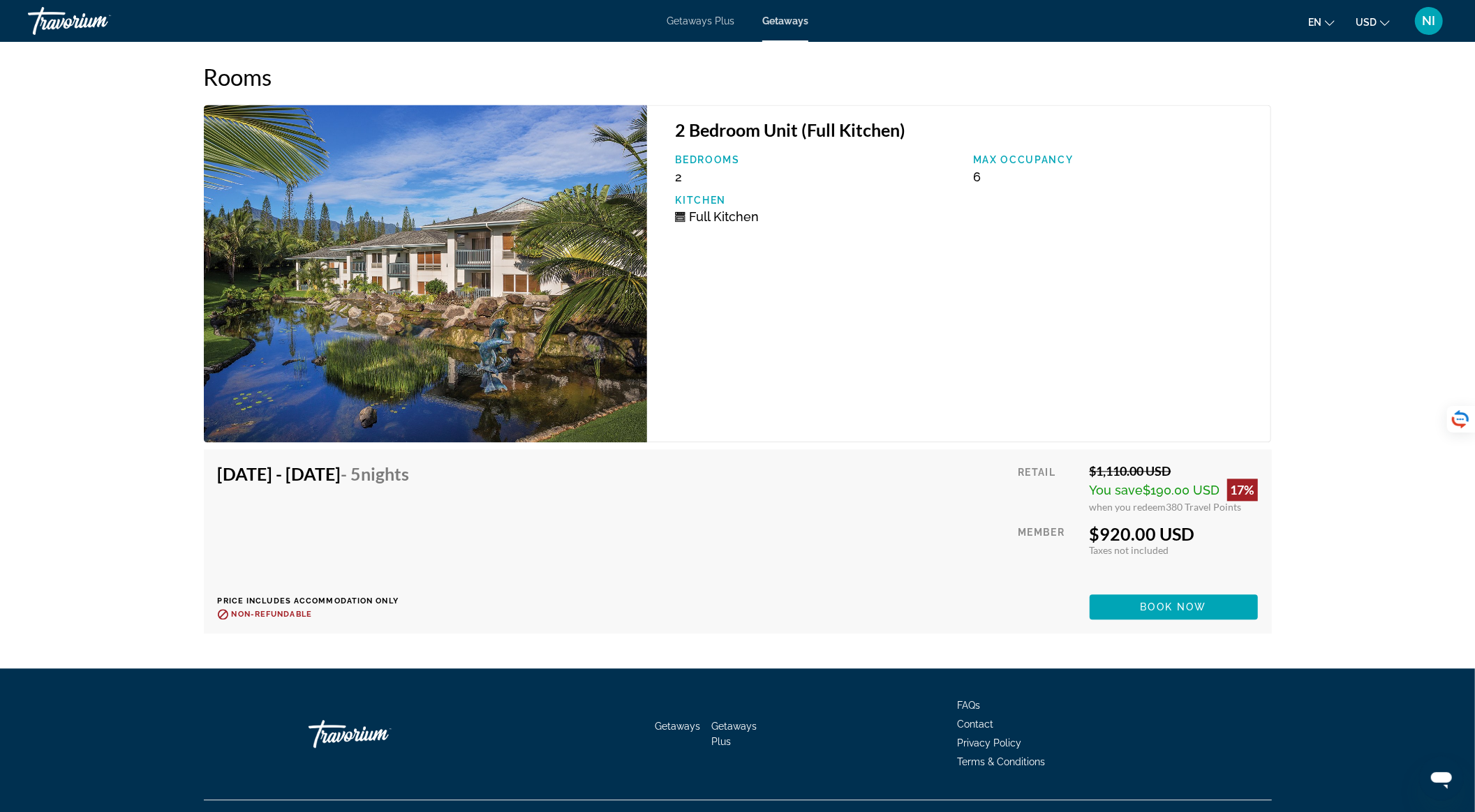
click at [581, 311] on img "Main content" at bounding box center [426, 274] width 444 height 338
click at [1116, 602] on span "Book now" at bounding box center [1174, 607] width 66 height 11
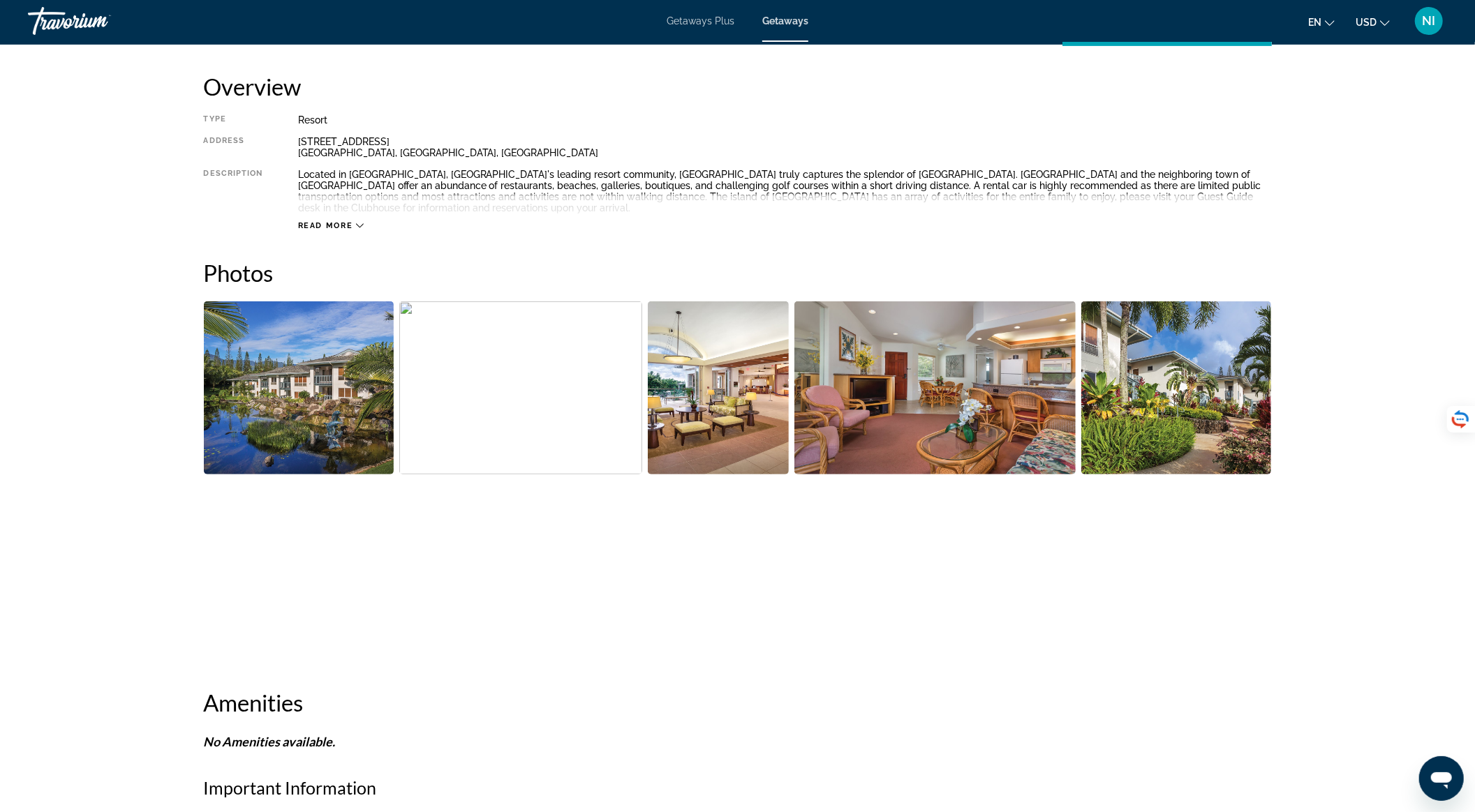
scroll to position [465, 0]
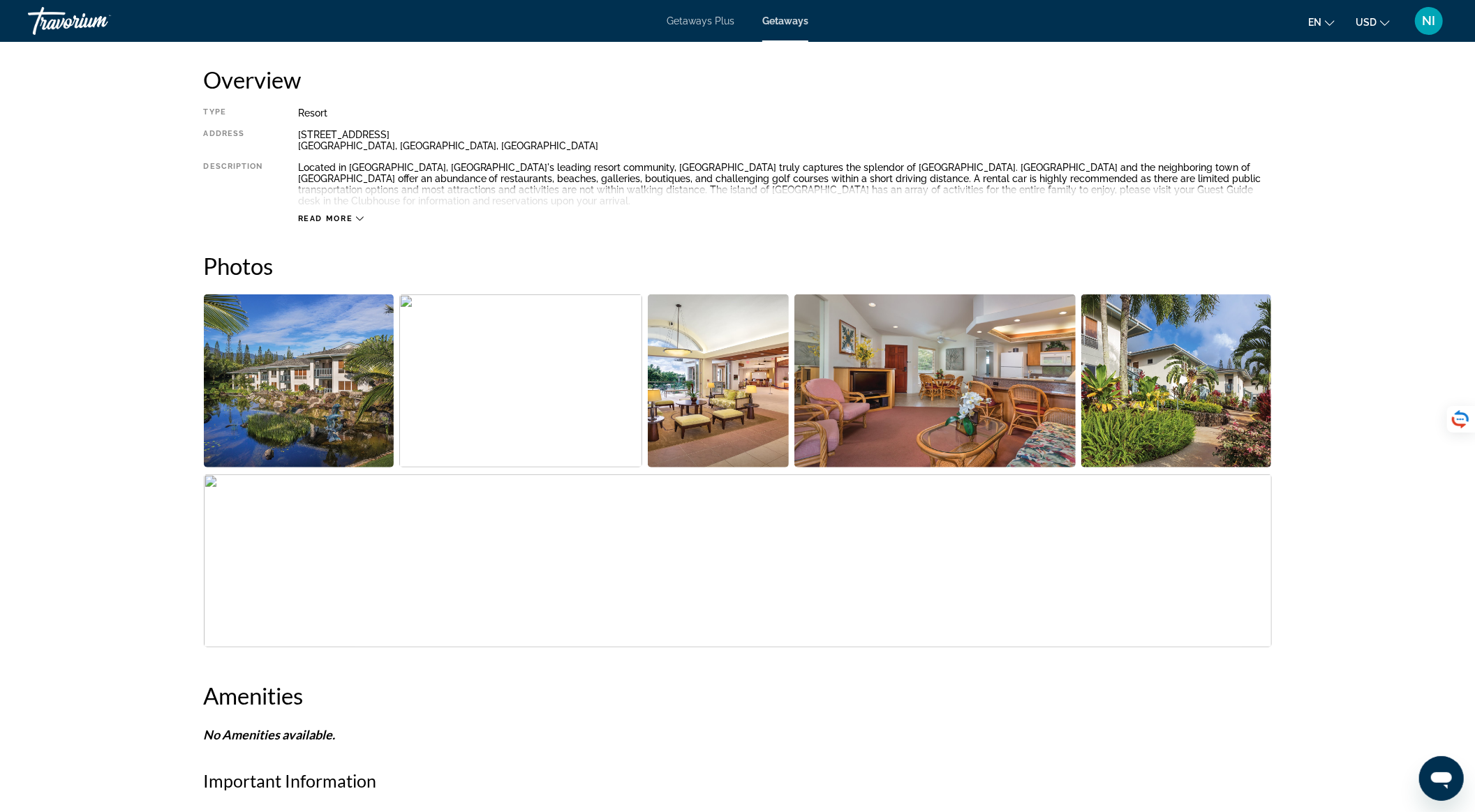
click at [319, 383] on img "Open full-screen image slider" at bounding box center [299, 381] width 190 height 173
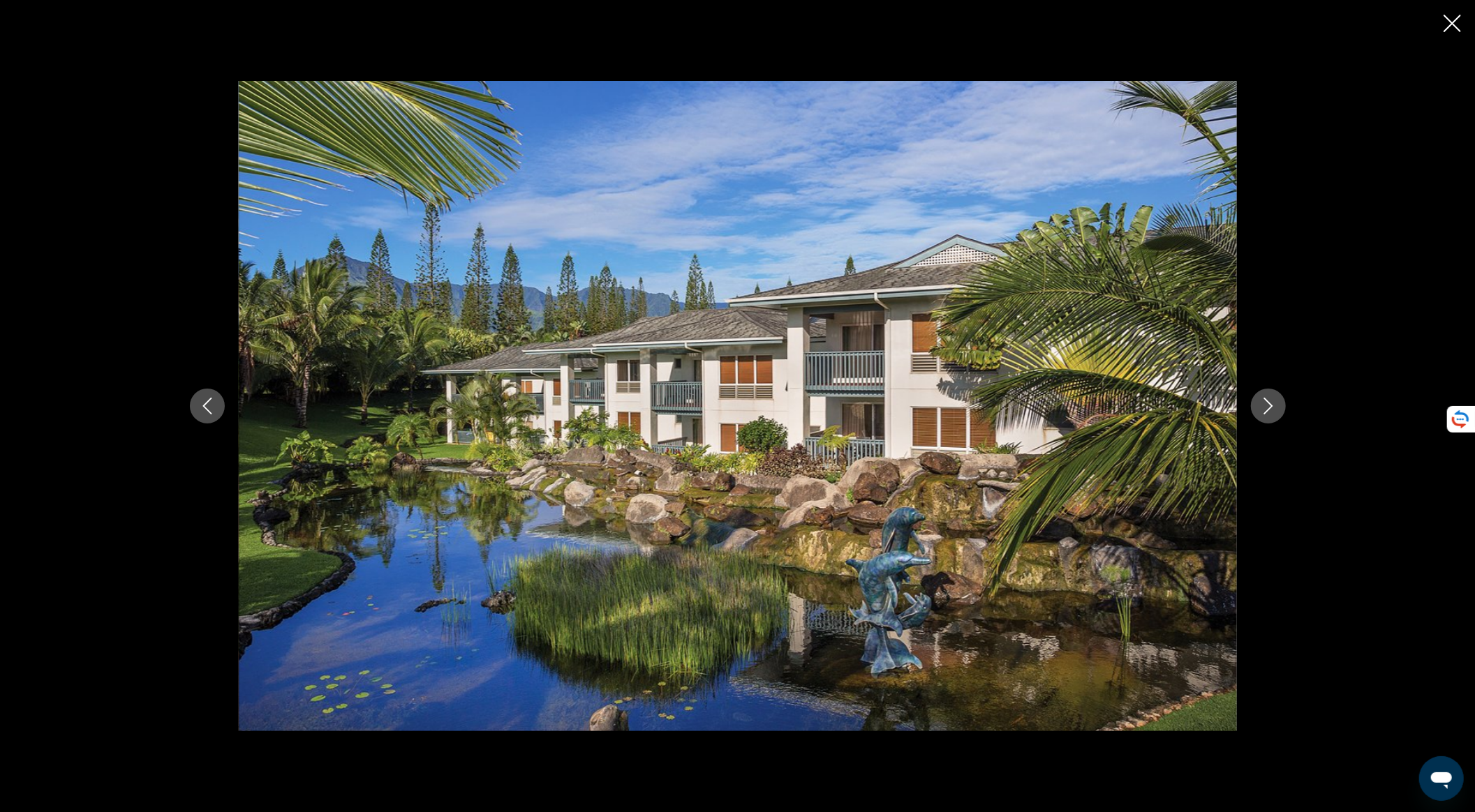
click at [1116, 402] on button "Next image" at bounding box center [1268, 406] width 35 height 35
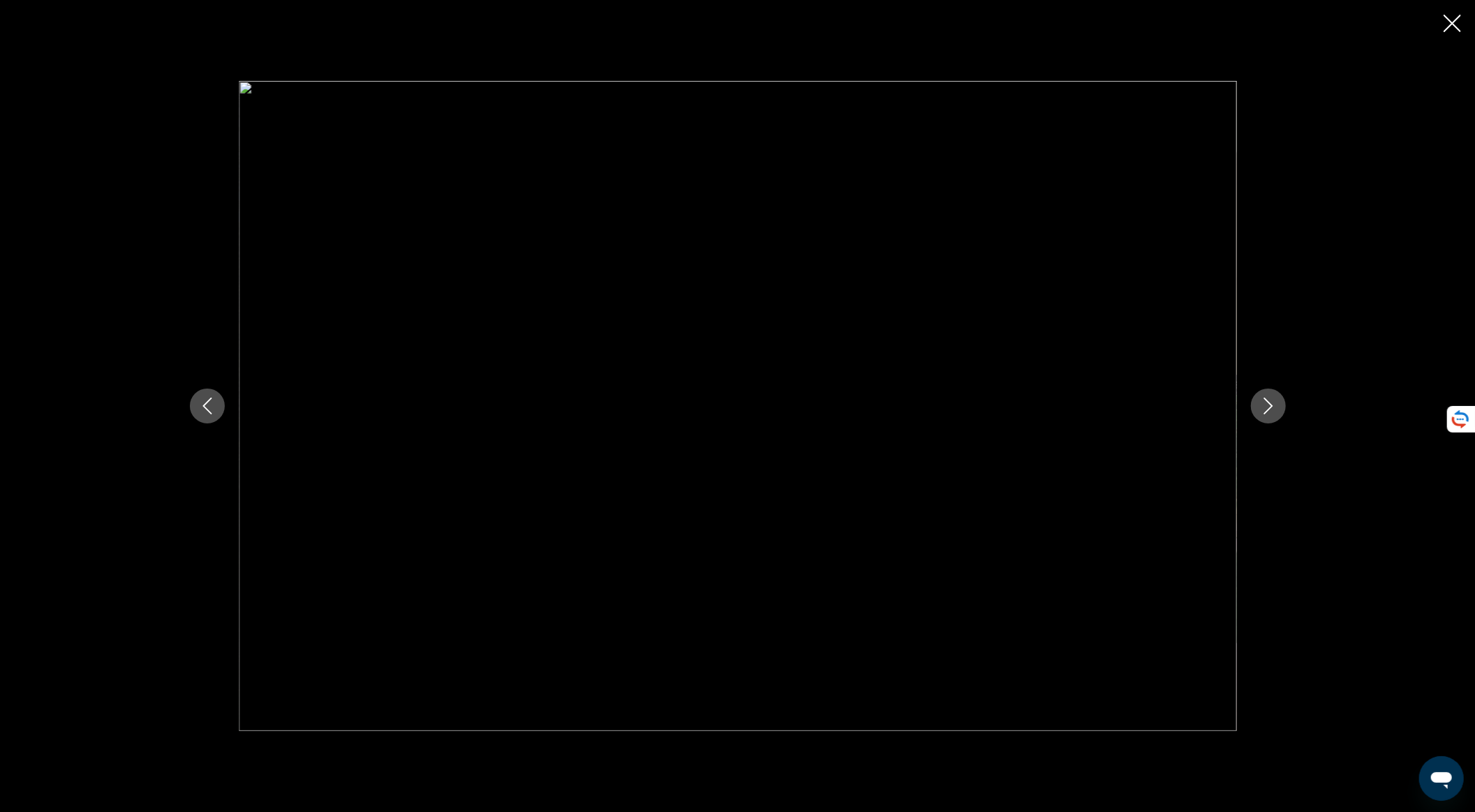
click at [1116, 409] on icon "Next image" at bounding box center [1268, 406] width 17 height 17
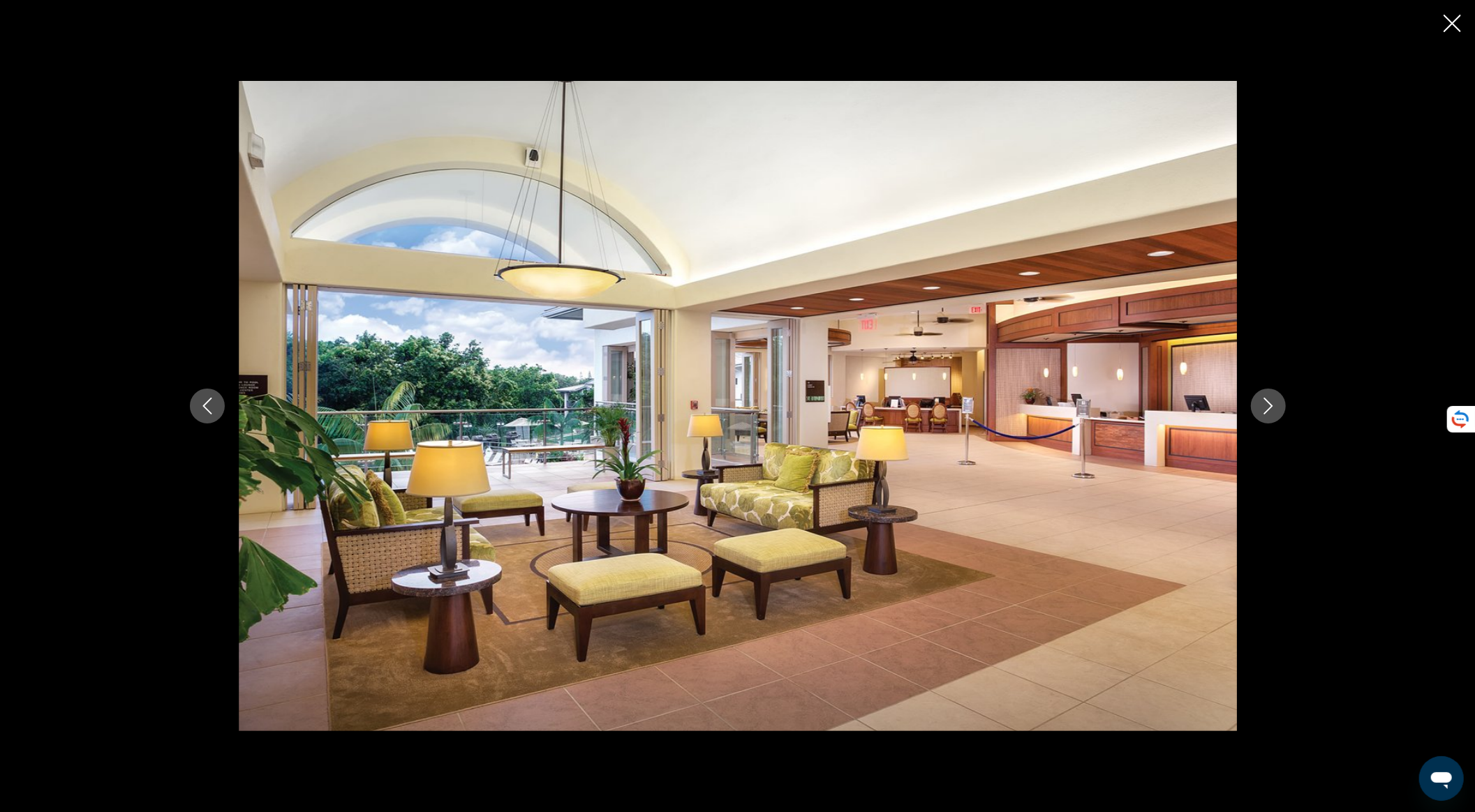
click at [1116, 409] on icon "Next image" at bounding box center [1268, 406] width 17 height 17
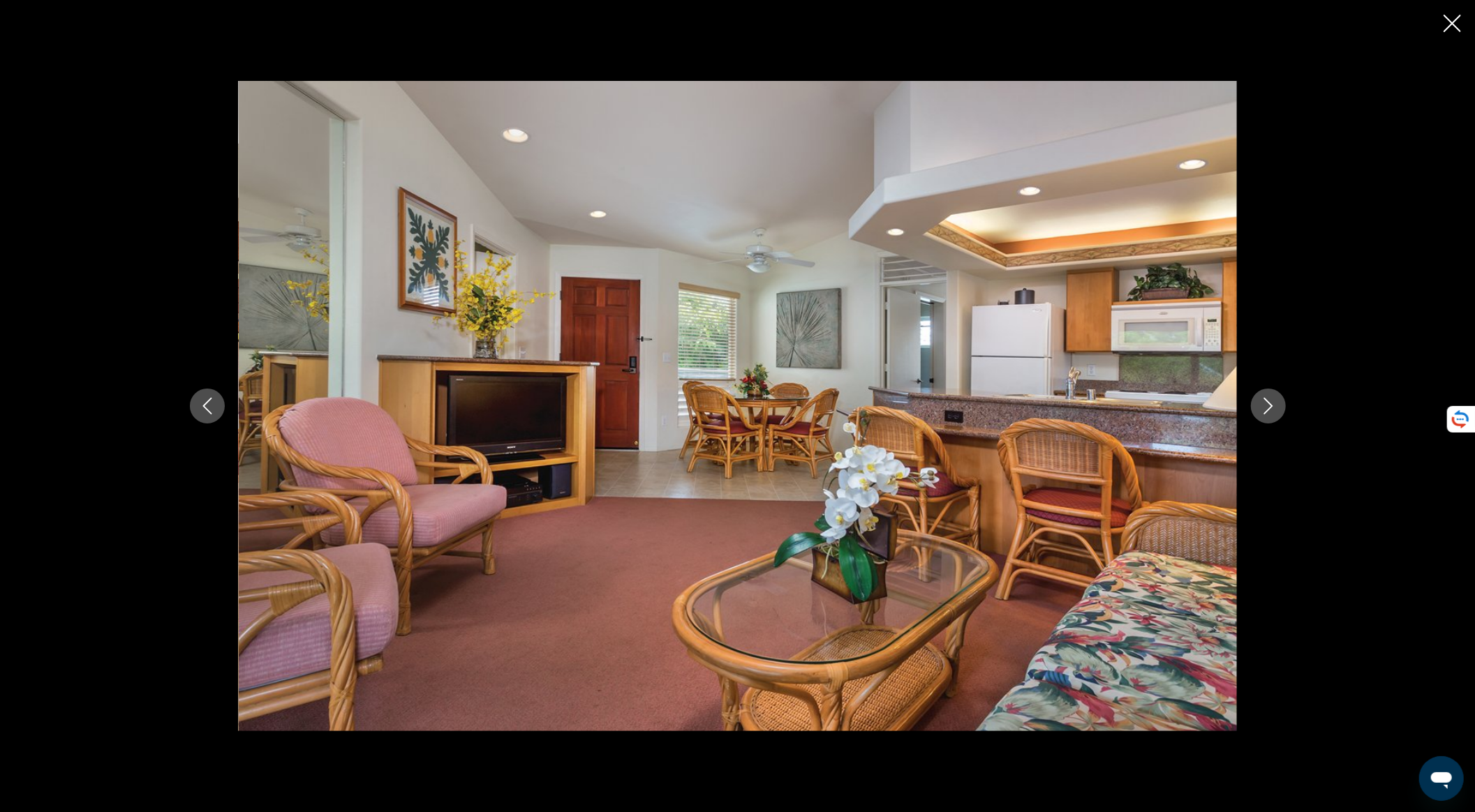
click at [1116, 409] on icon "Next image" at bounding box center [1268, 406] width 17 height 17
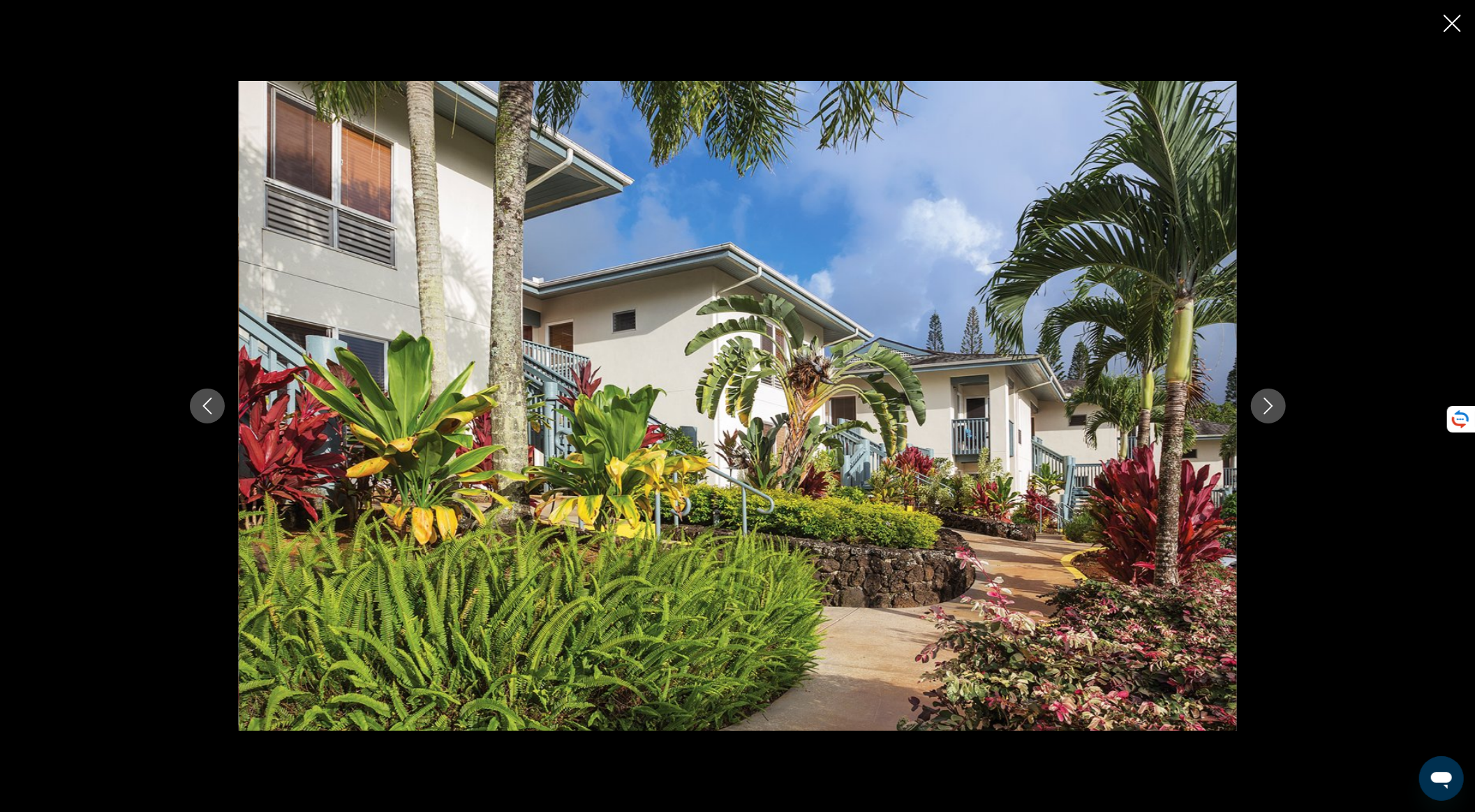
click at [1116, 409] on button "Next image" at bounding box center [1268, 406] width 35 height 35
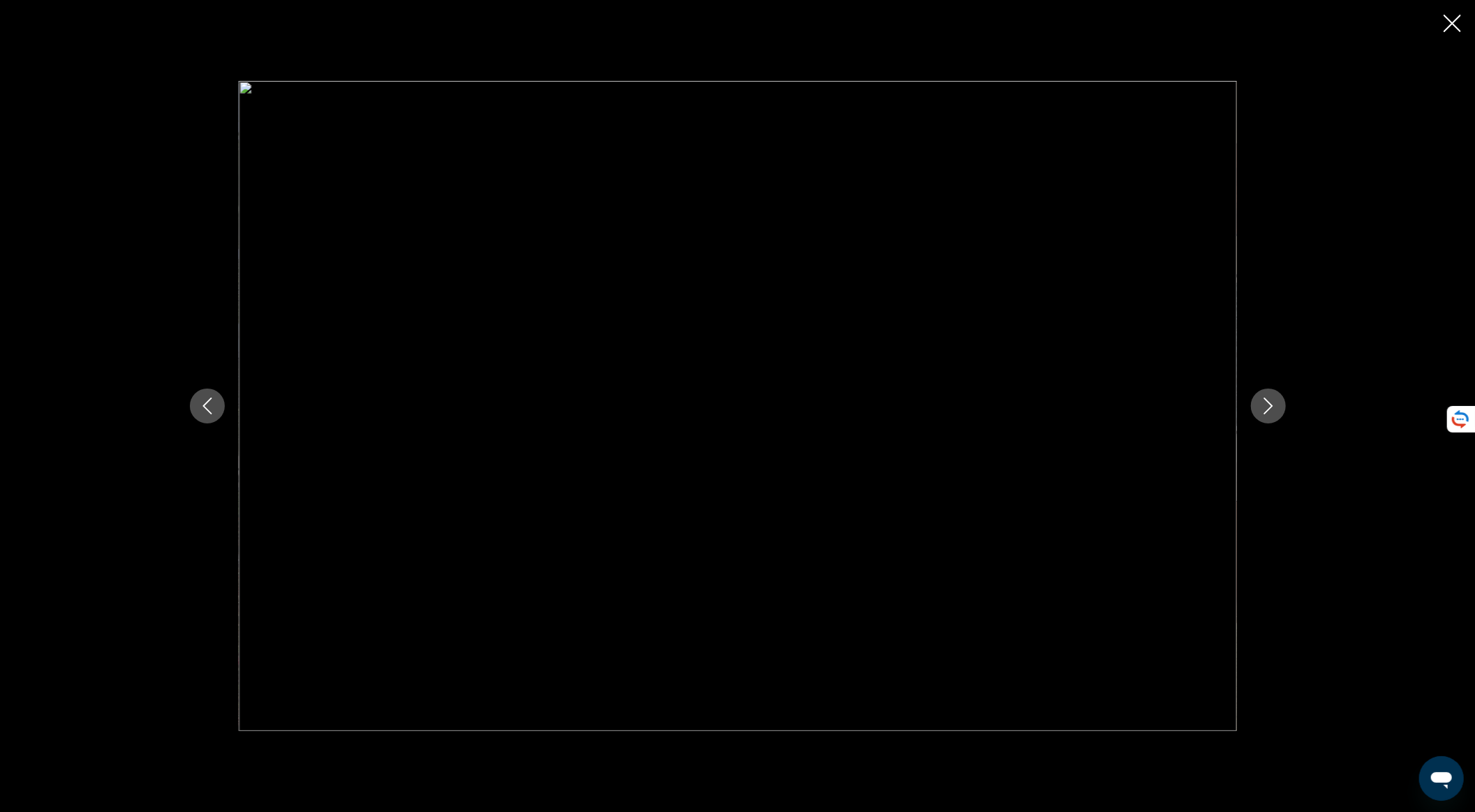
click at [1116, 409] on button "Next image" at bounding box center [1268, 406] width 35 height 35
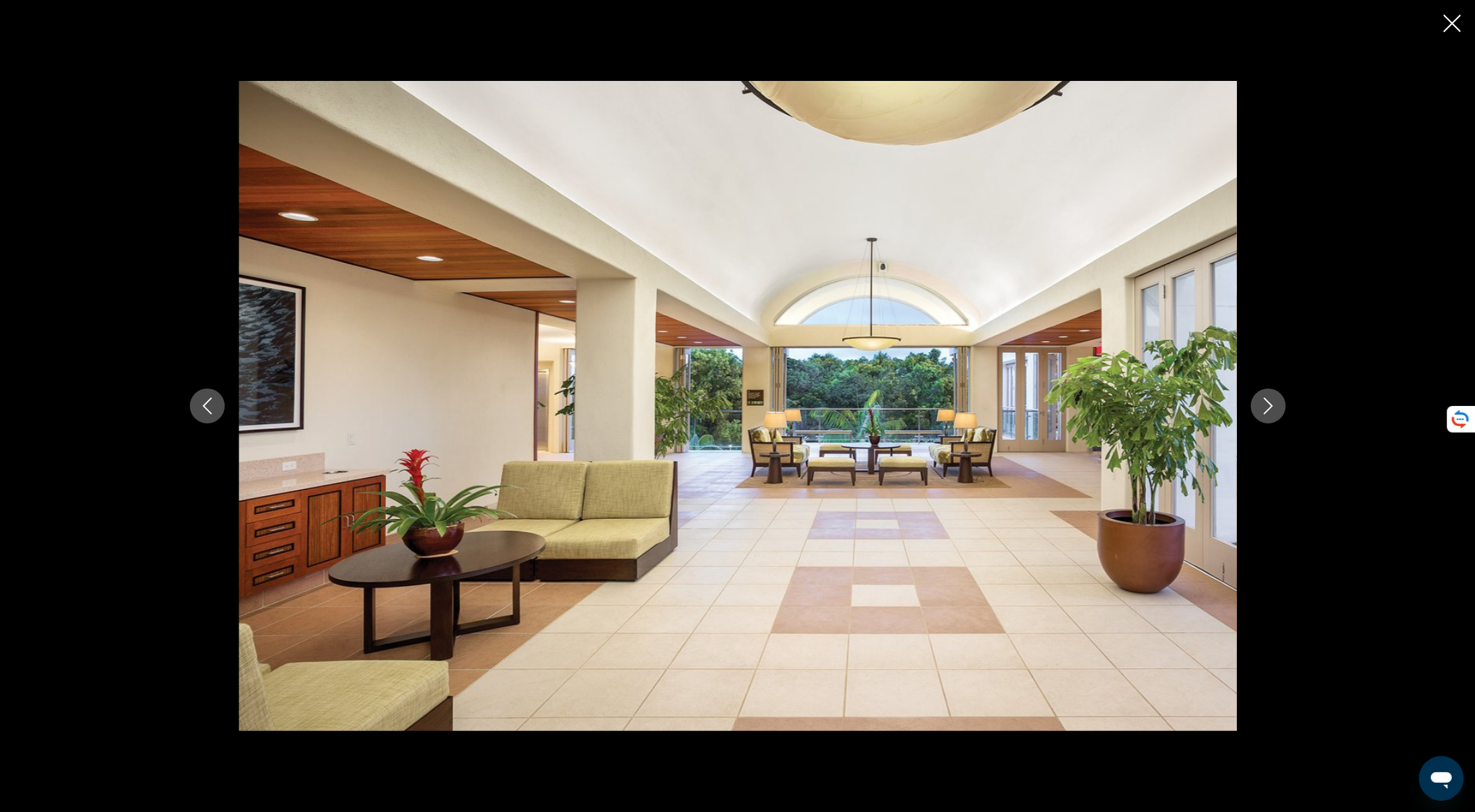
click at [1116, 411] on button "Next image" at bounding box center [1268, 406] width 35 height 35
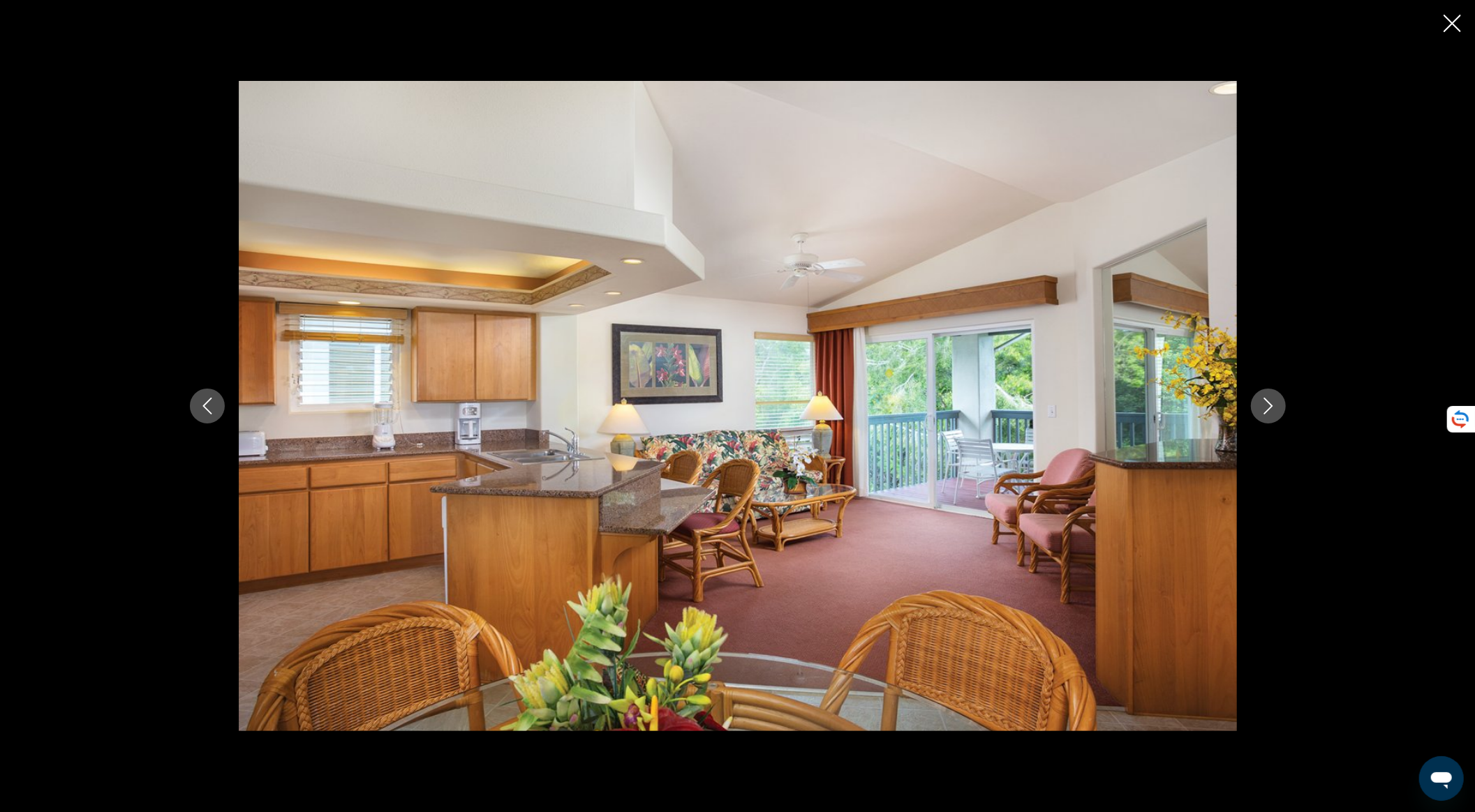
click at [1116, 411] on button "Next image" at bounding box center [1268, 406] width 35 height 35
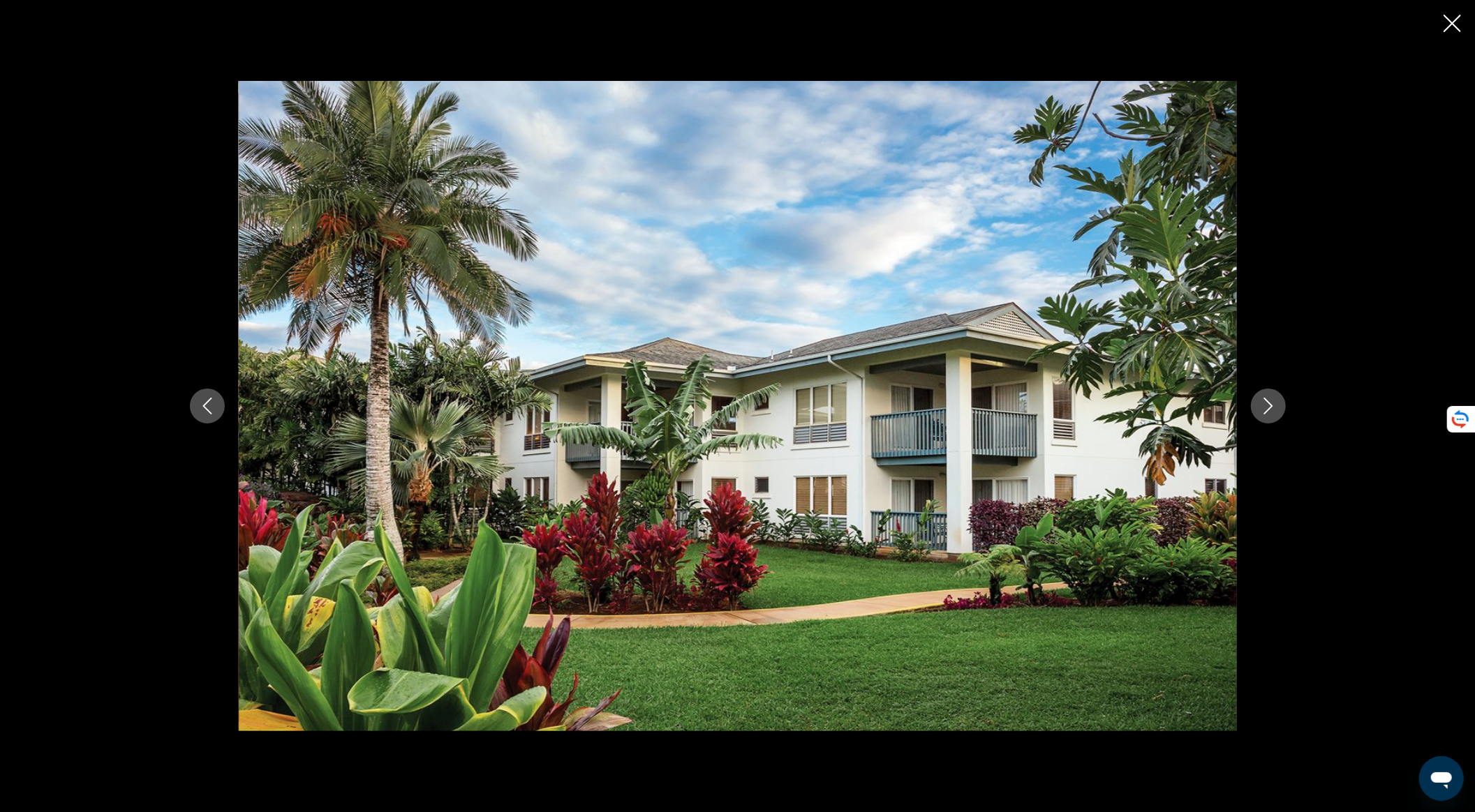
click at [1116, 411] on button "Next image" at bounding box center [1268, 406] width 35 height 35
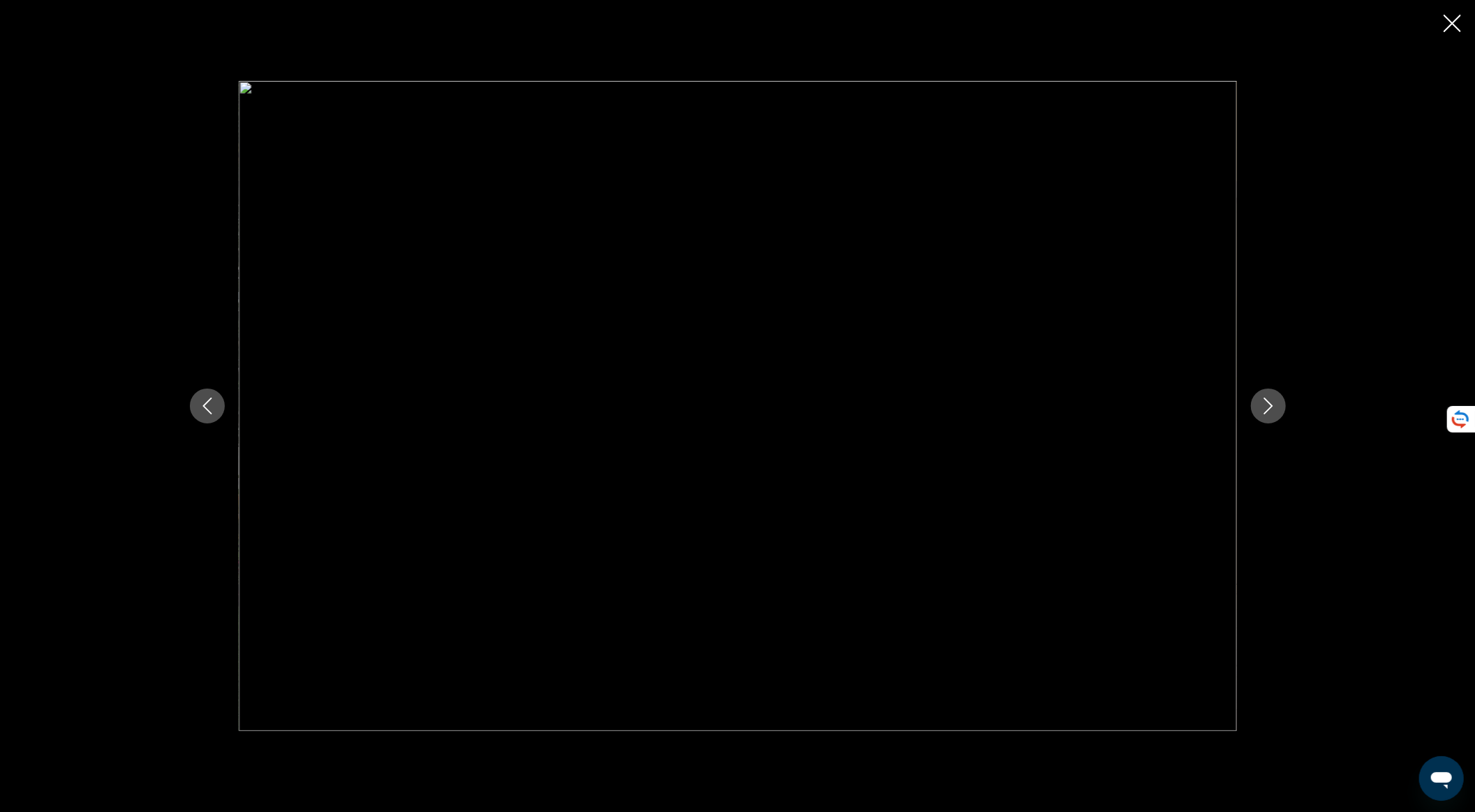
click at [1116, 411] on button "Next image" at bounding box center [1268, 406] width 35 height 35
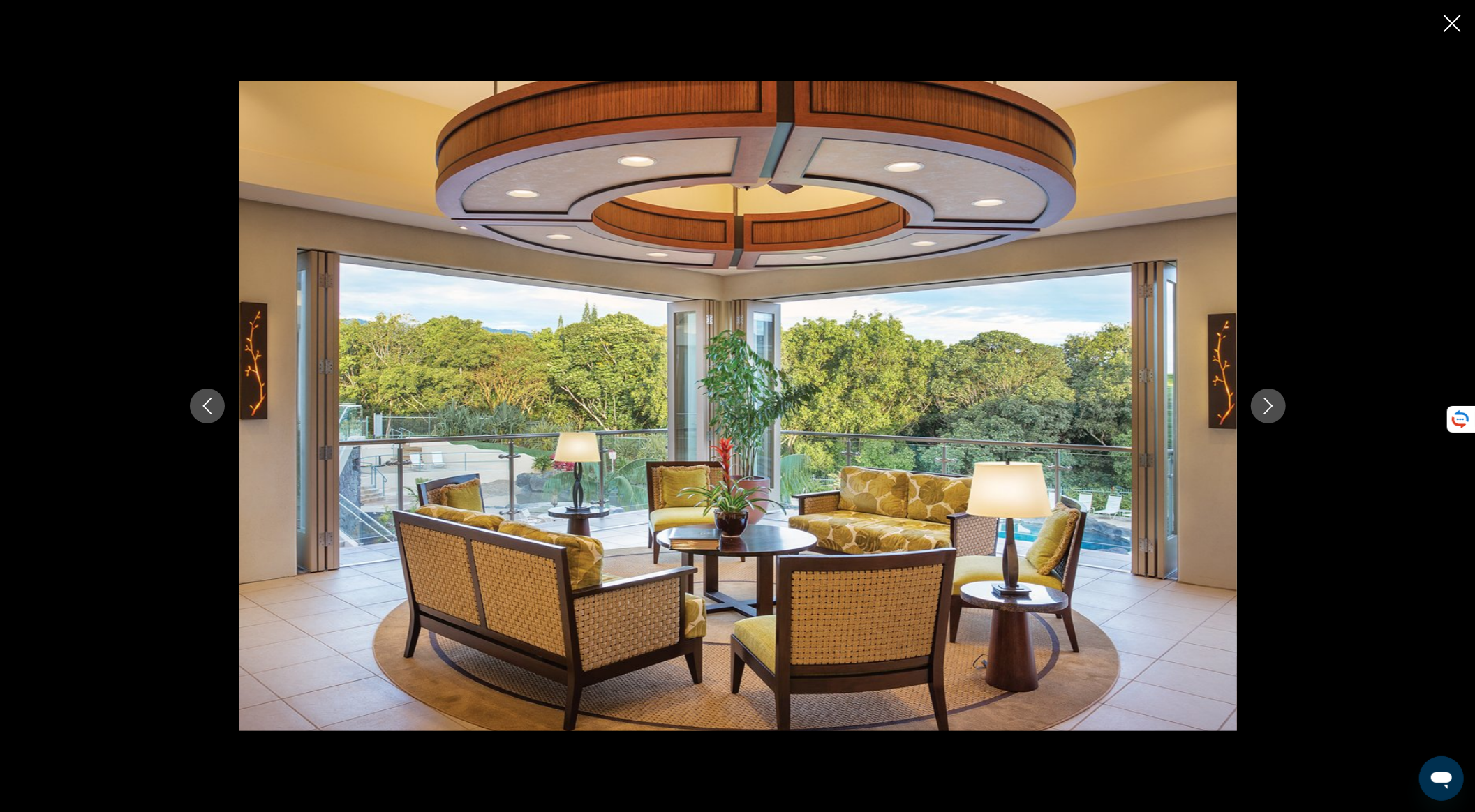
click at [1116, 411] on button "Next image" at bounding box center [1268, 406] width 35 height 35
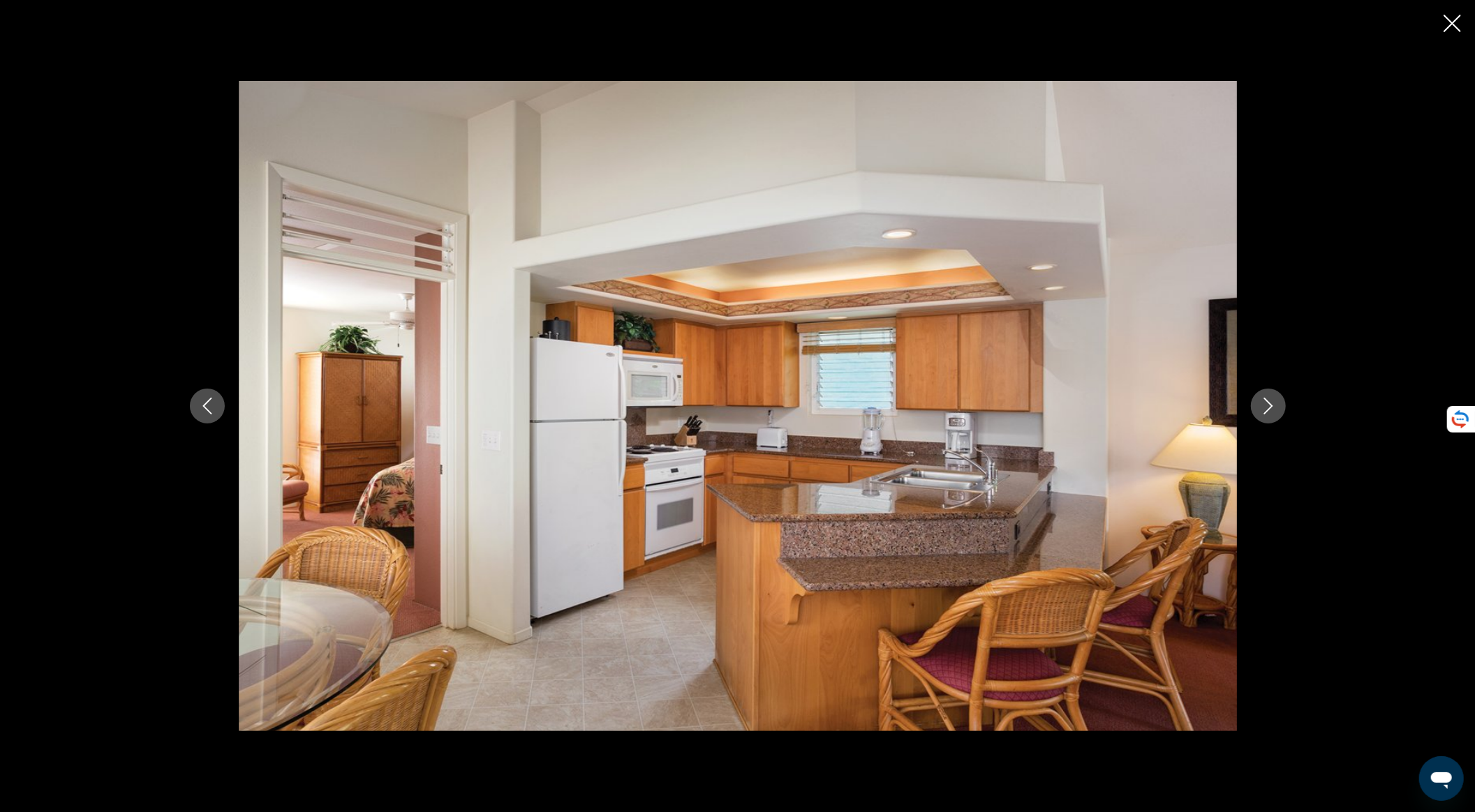
click at [1116, 409] on icon "Next image" at bounding box center [1268, 406] width 17 height 17
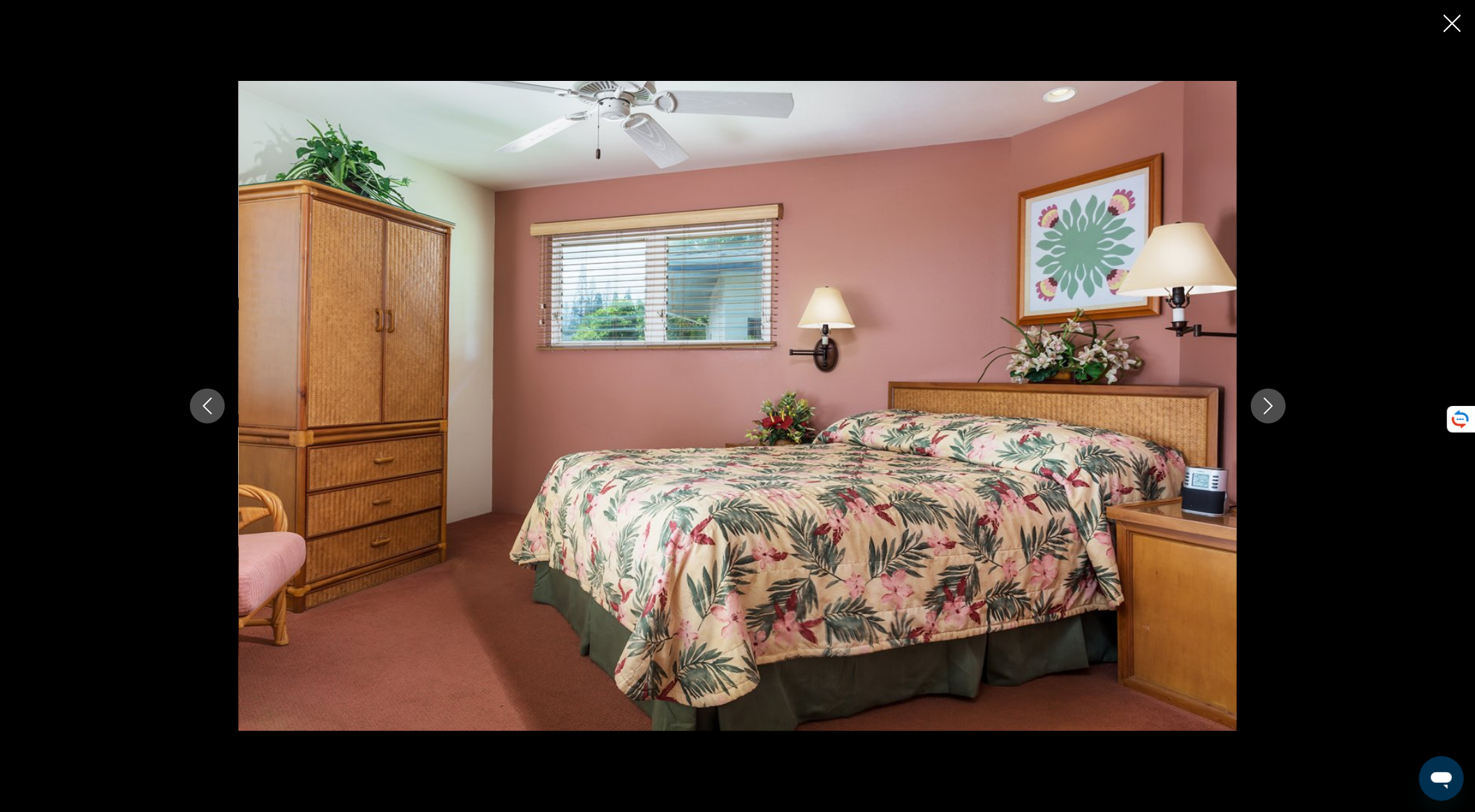
click at [1116, 409] on icon "Next image" at bounding box center [1268, 406] width 17 height 17
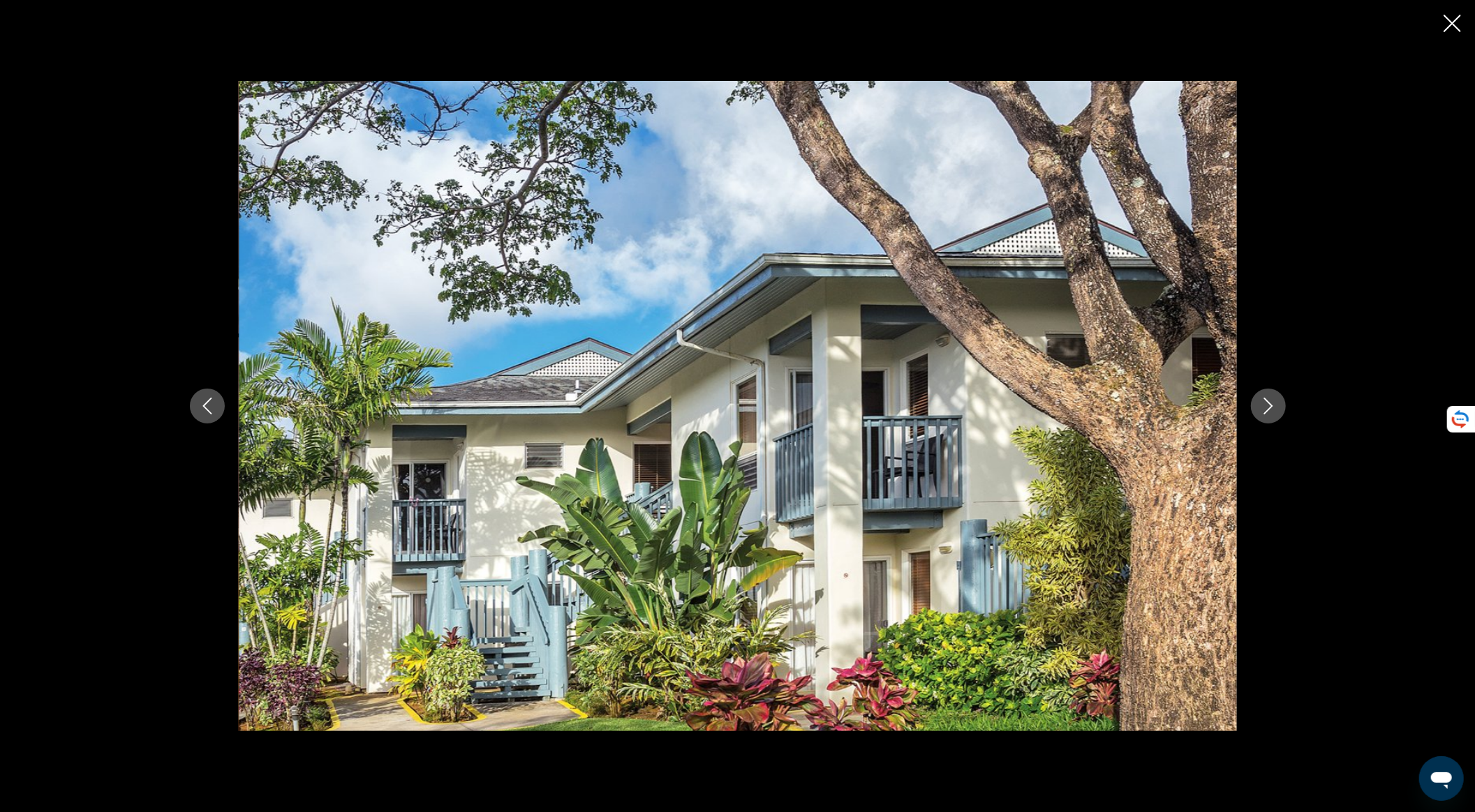
click at [1116, 418] on button "Next image" at bounding box center [1268, 406] width 35 height 35
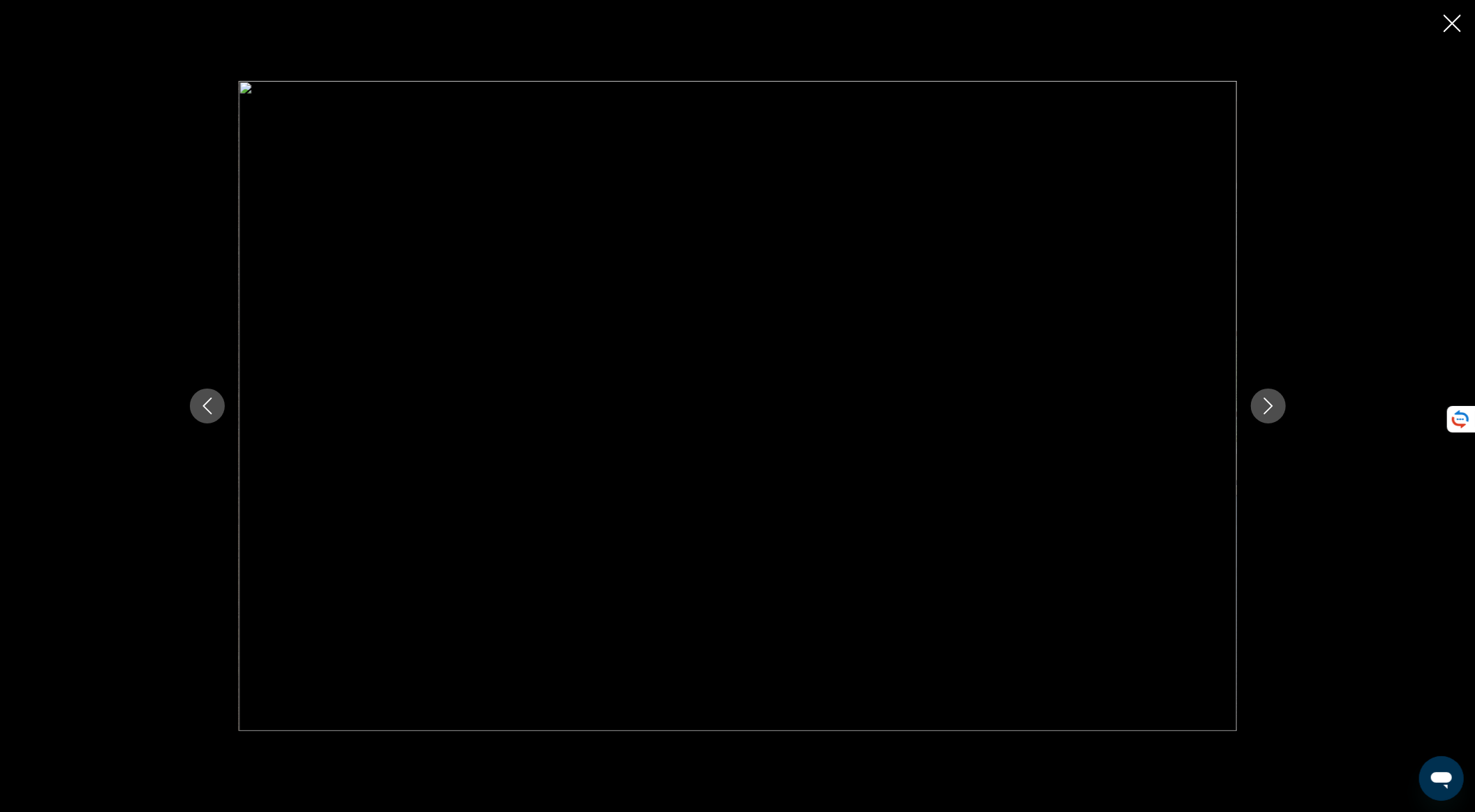
click at [1116, 418] on button "Next image" at bounding box center [1268, 406] width 35 height 35
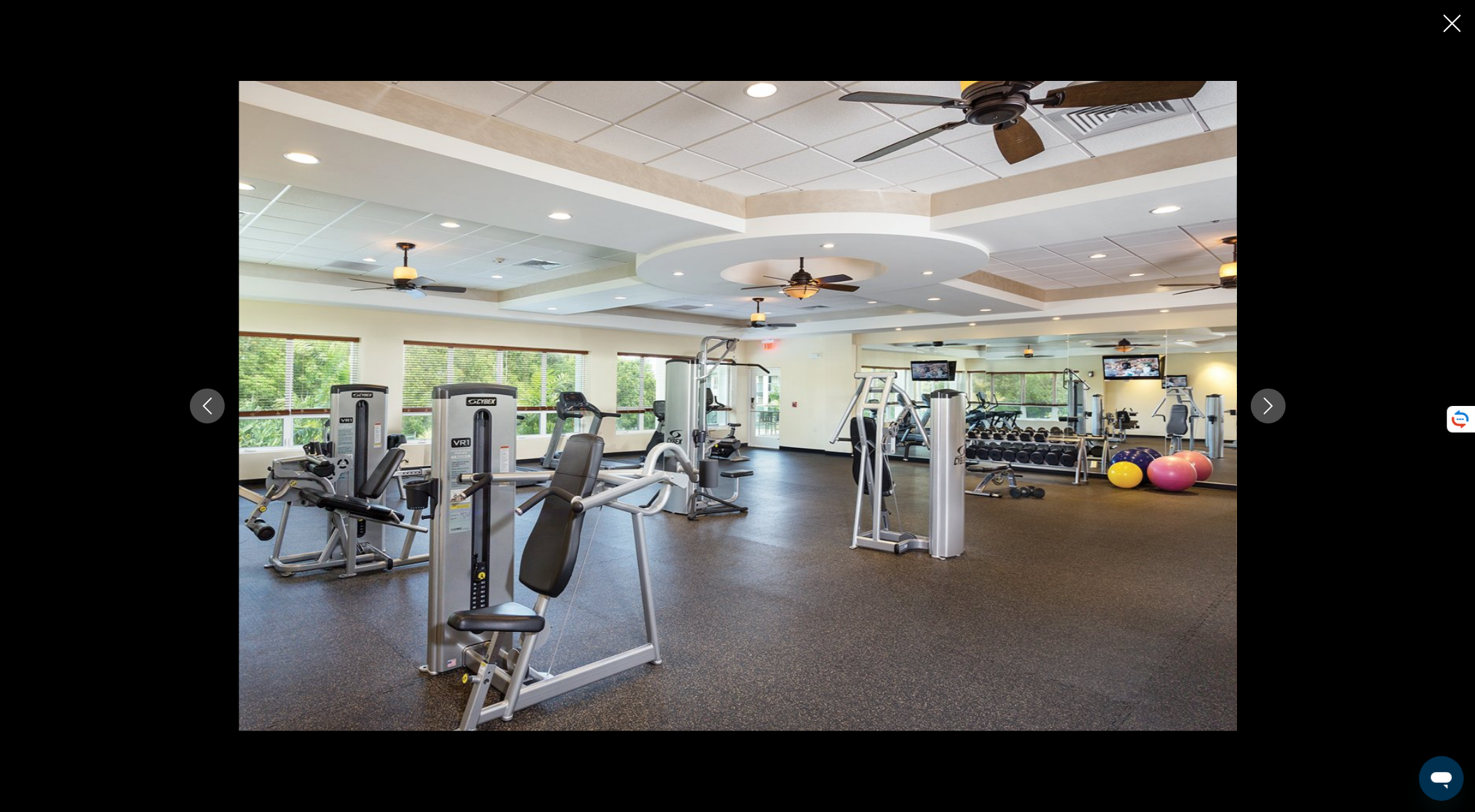
click at [1116, 415] on div "prev next" at bounding box center [737, 406] width 1124 height 650
click at [1116, 409] on icon "Next image" at bounding box center [1268, 406] width 17 height 17
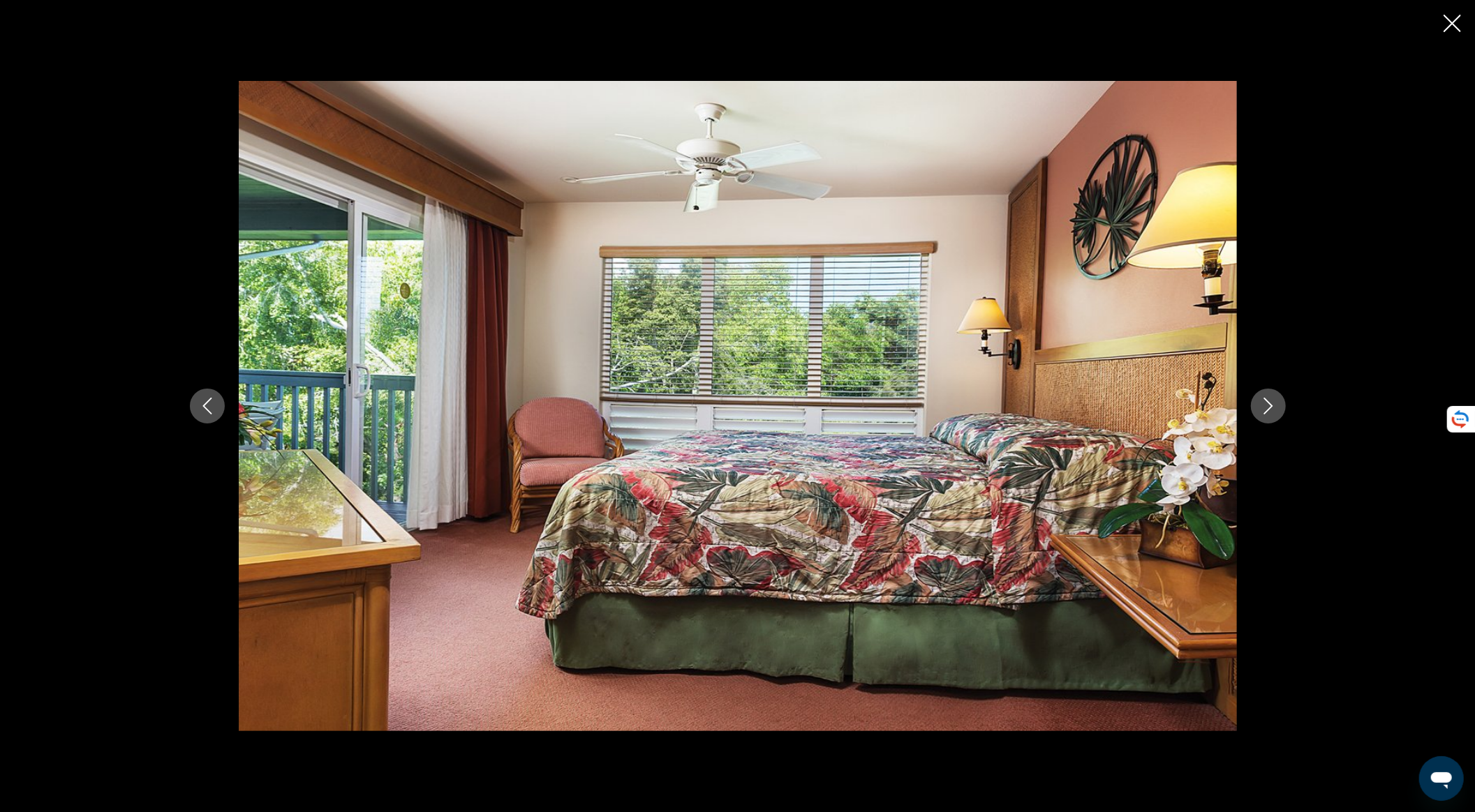
click at [1116, 409] on icon "Next image" at bounding box center [1268, 406] width 17 height 17
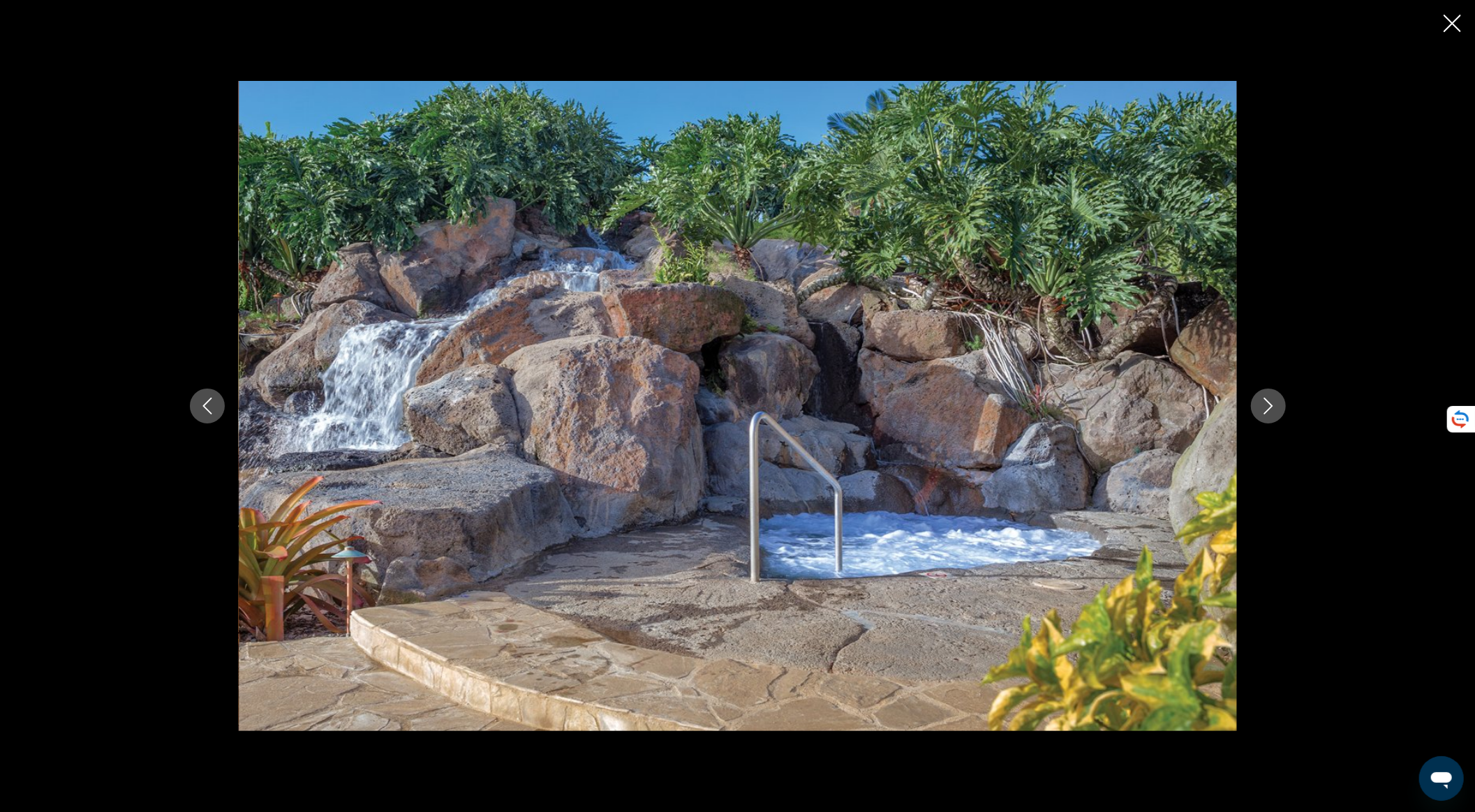
click at [1116, 409] on icon "Next image" at bounding box center [1268, 406] width 17 height 17
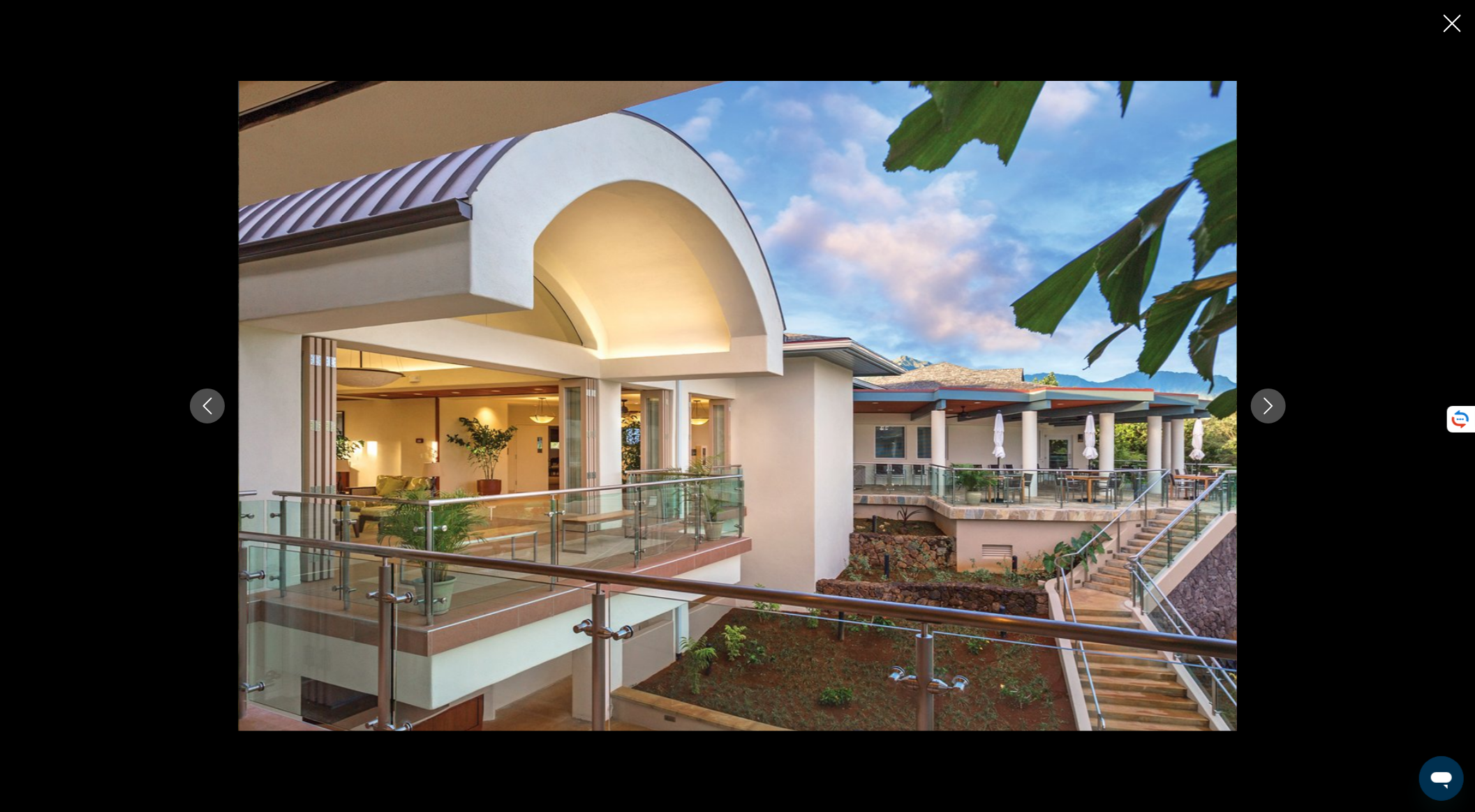
click at [1116, 409] on icon "Next image" at bounding box center [1268, 406] width 17 height 17
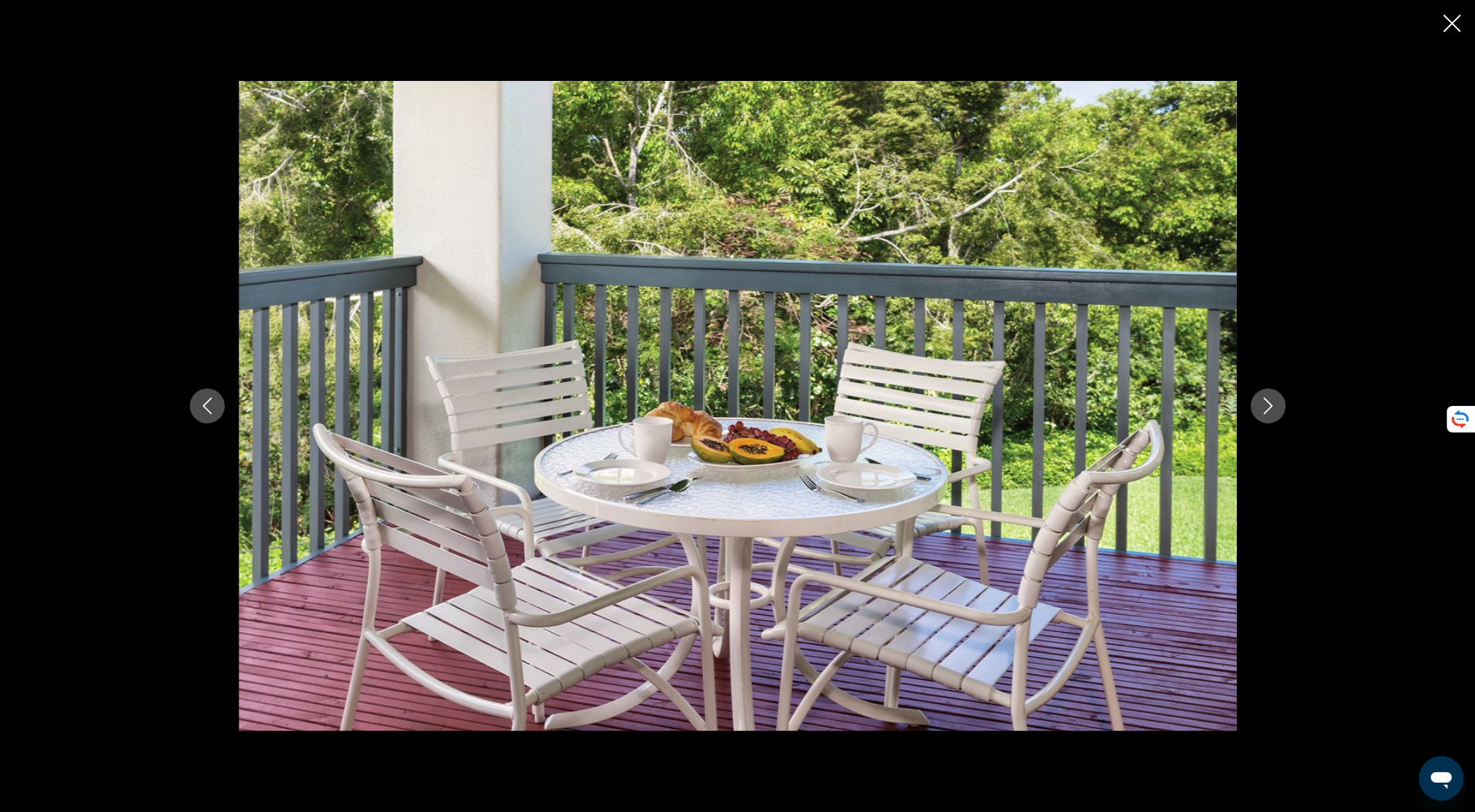
click at [1116, 409] on icon "Next image" at bounding box center [1268, 406] width 17 height 17
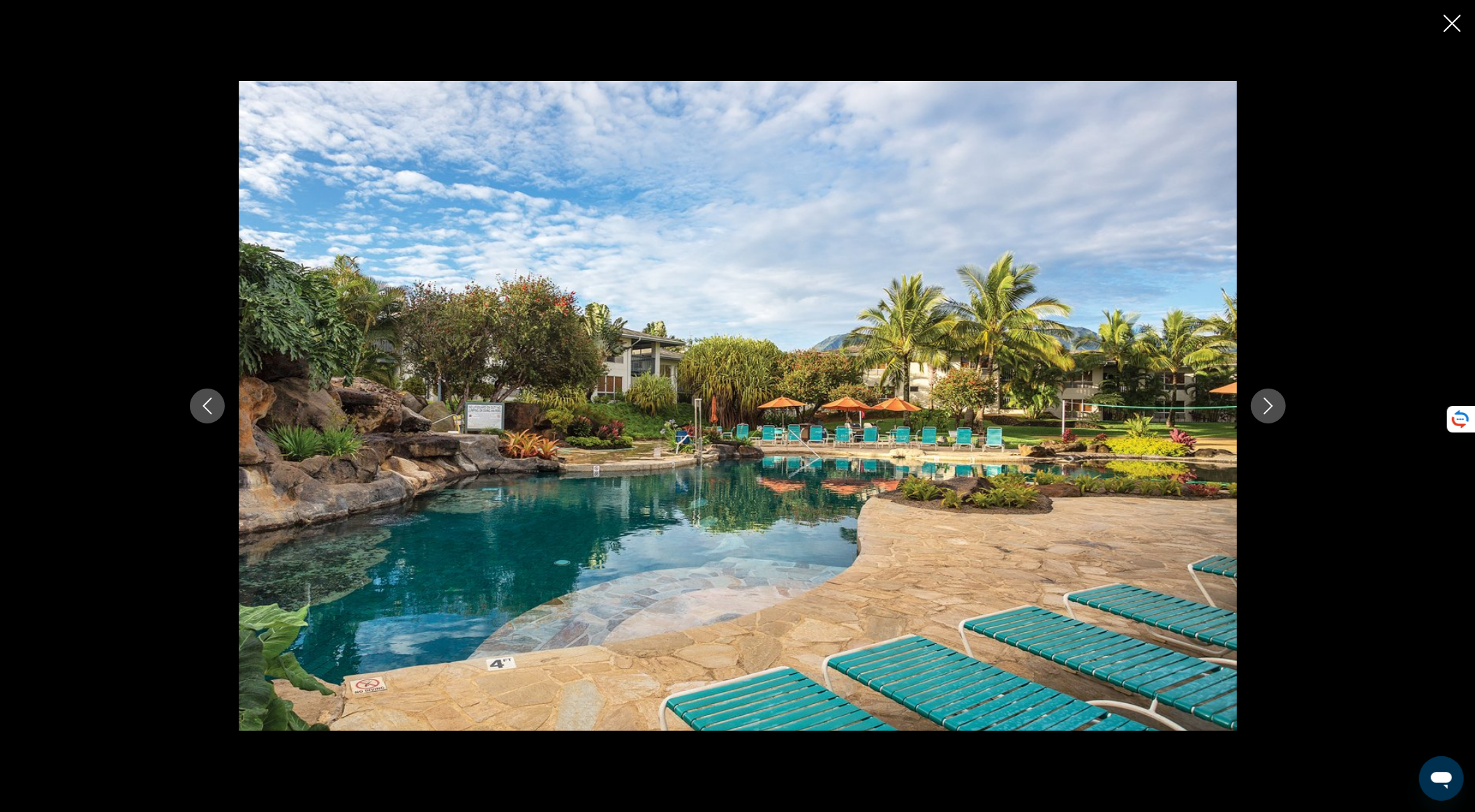
click at [1116, 409] on icon "Next image" at bounding box center [1268, 406] width 9 height 17
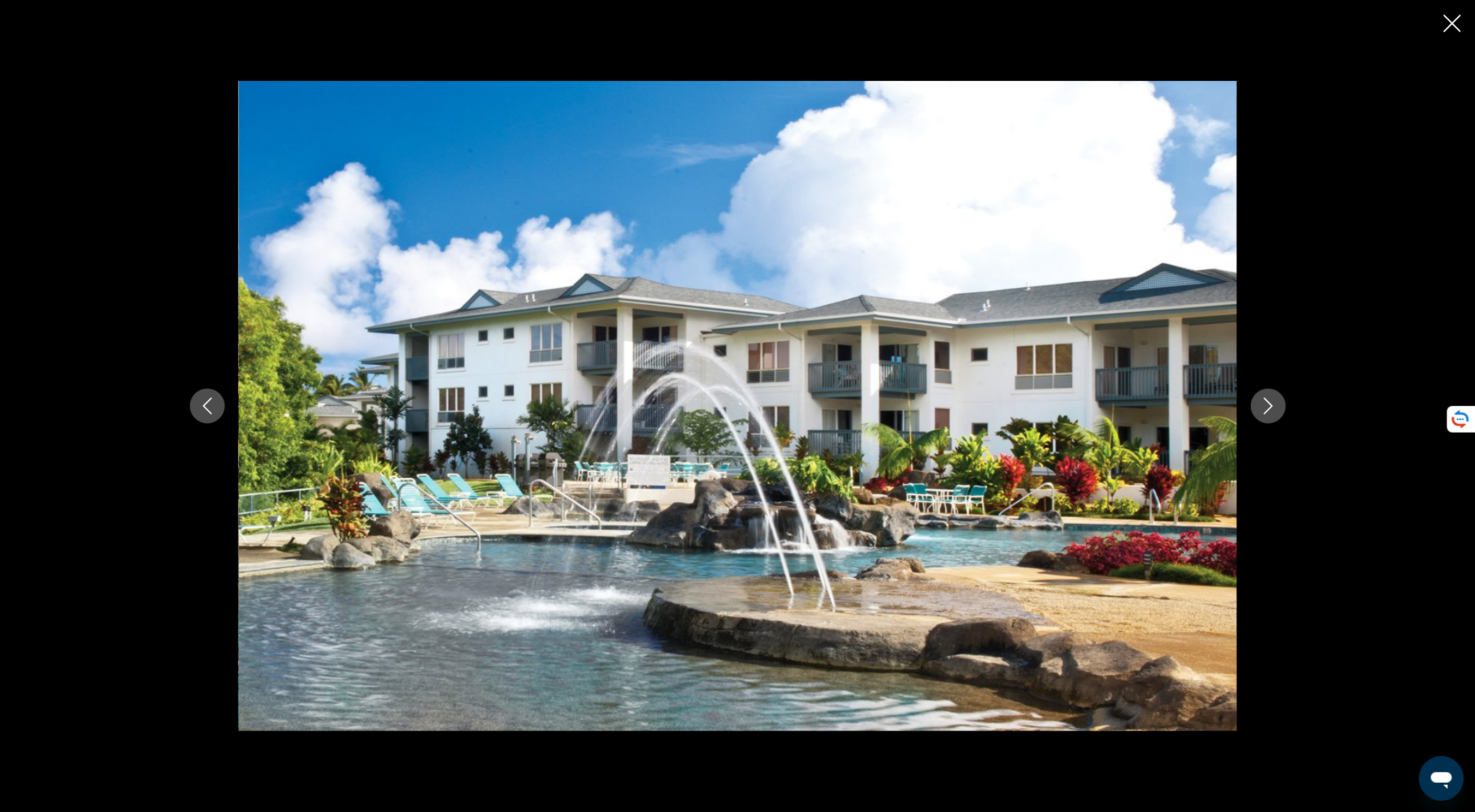
click at [1116, 410] on icon "Next image" at bounding box center [1268, 406] width 9 height 17
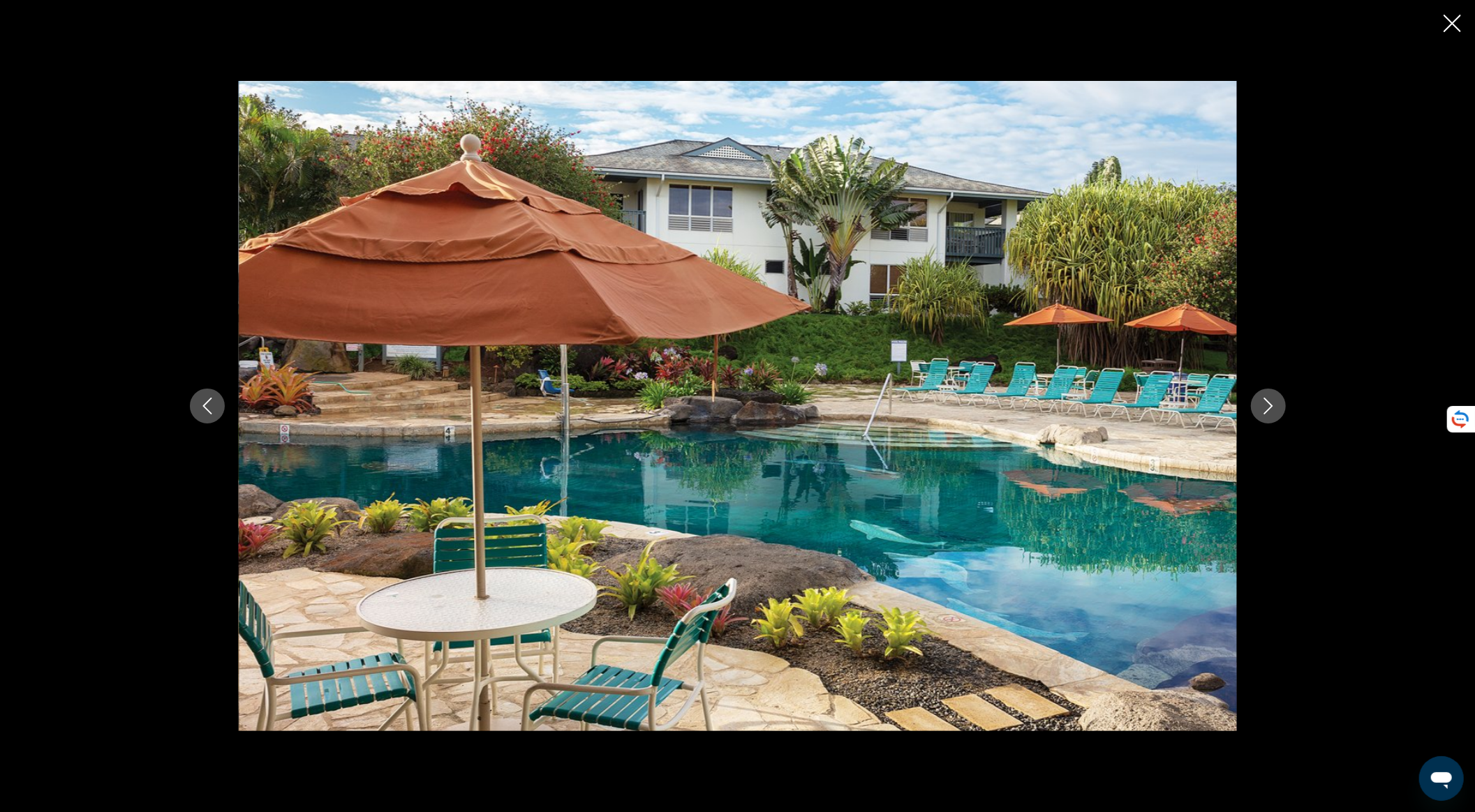
click at [1116, 410] on icon "Next image" at bounding box center [1268, 406] width 9 height 17
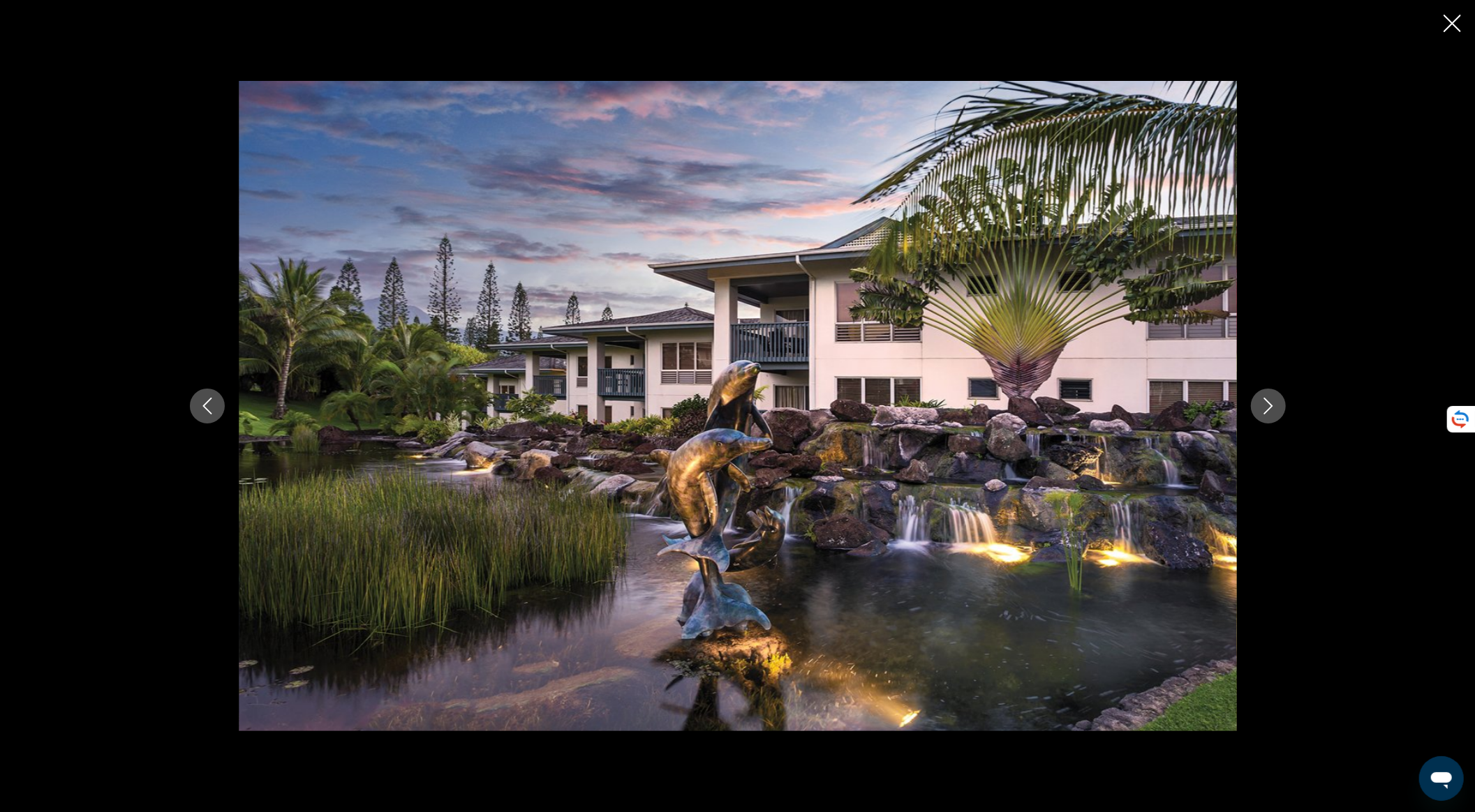
click at [1116, 410] on icon "Next image" at bounding box center [1268, 406] width 9 height 17
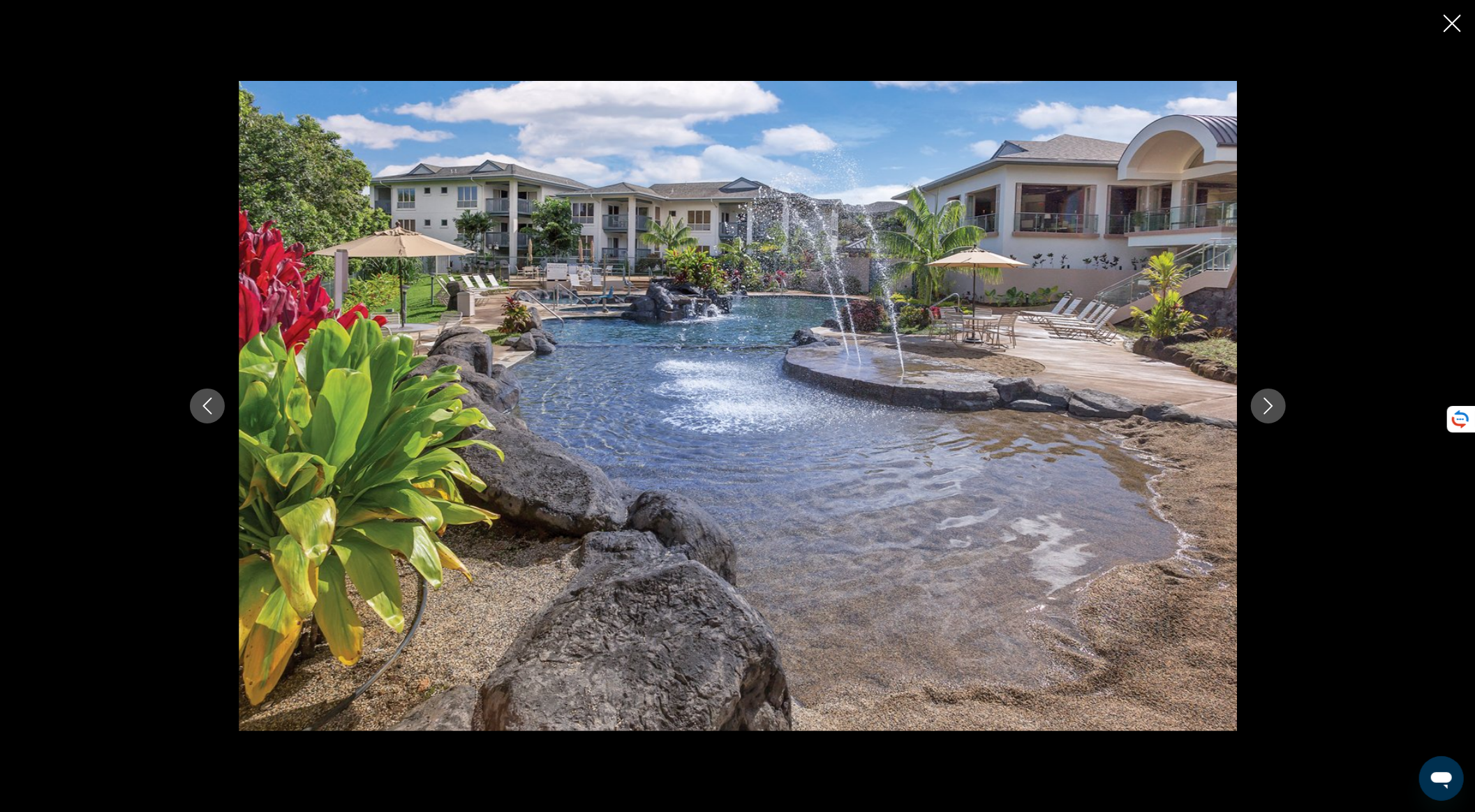
click at [1116, 31] on icon "Close slideshow" at bounding box center [1453, 24] width 18 height 18
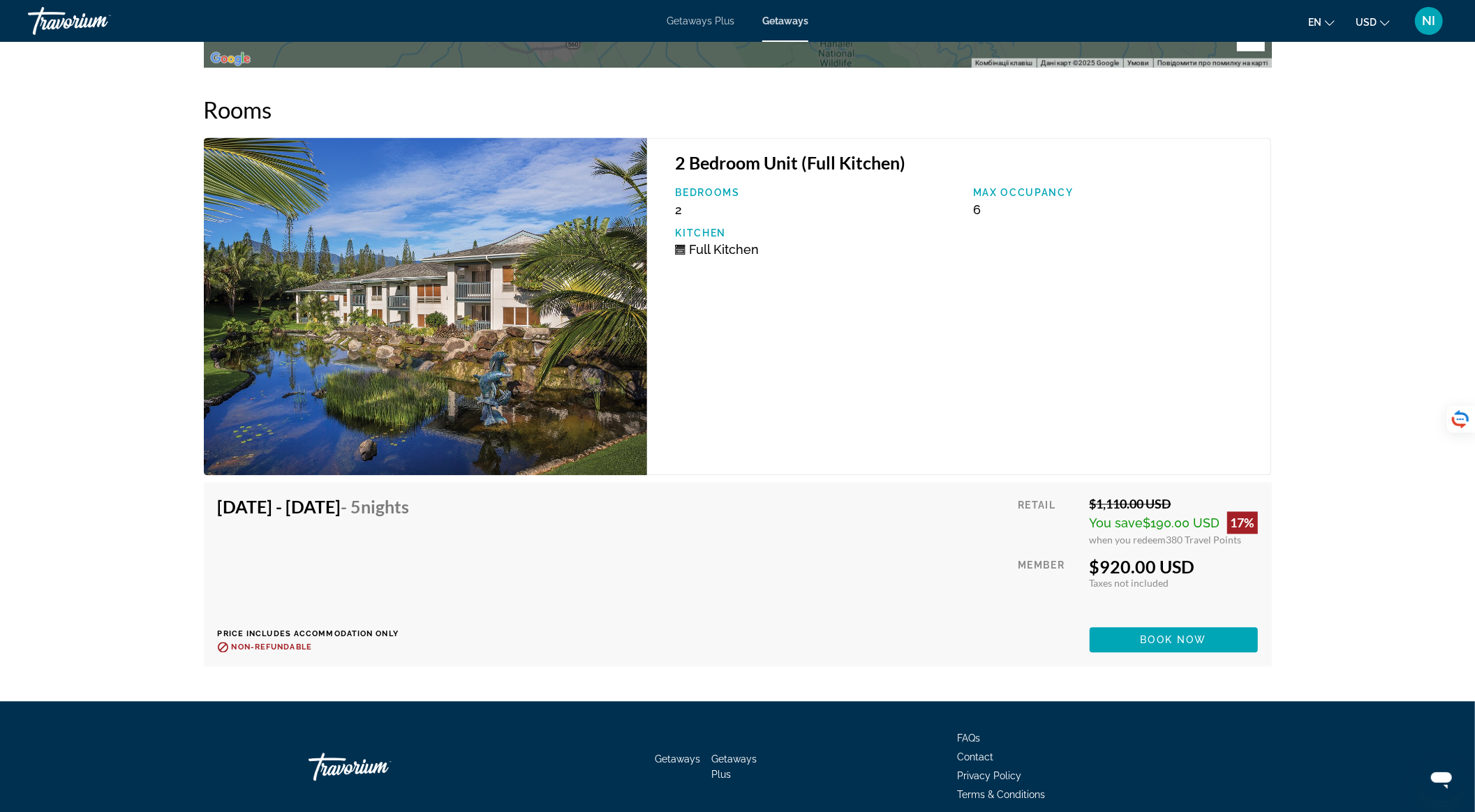
scroll to position [2347, 0]
